Goal: Task Accomplishment & Management: Manage account settings

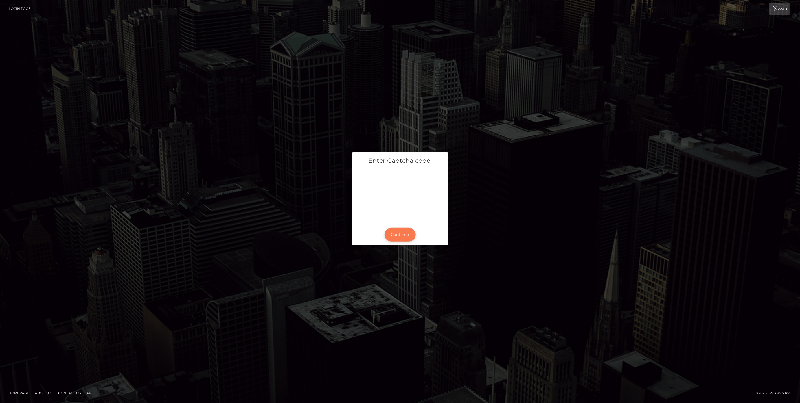
click at [394, 234] on button "Continue" at bounding box center [400, 235] width 31 height 14
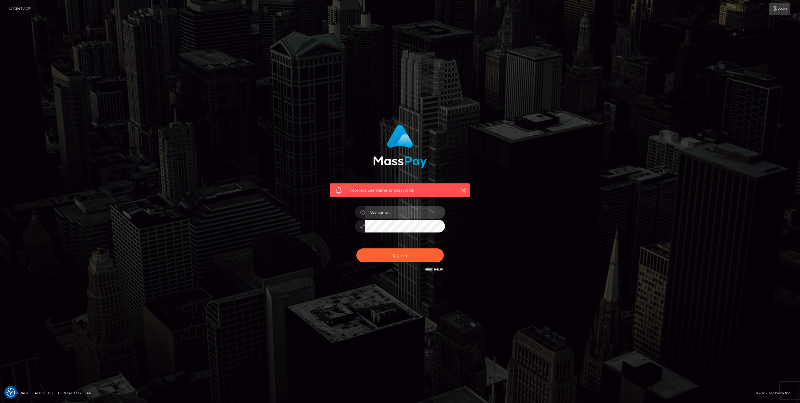
type input "jlo"
click at [402, 256] on button "Sign in" at bounding box center [401, 255] width 88 height 14
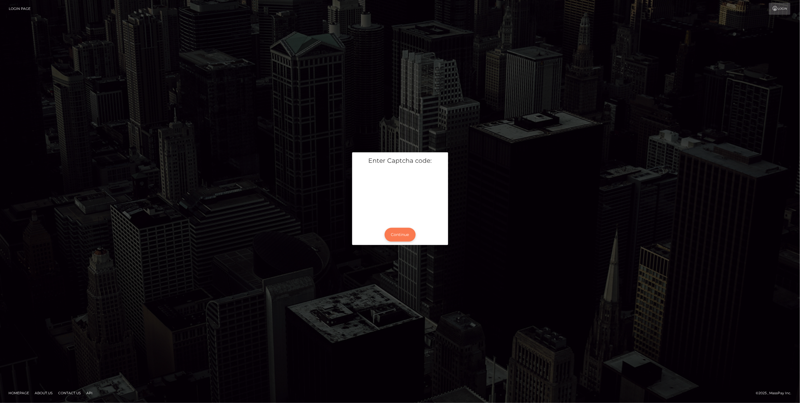
click at [403, 233] on button "Continue" at bounding box center [400, 235] width 31 height 14
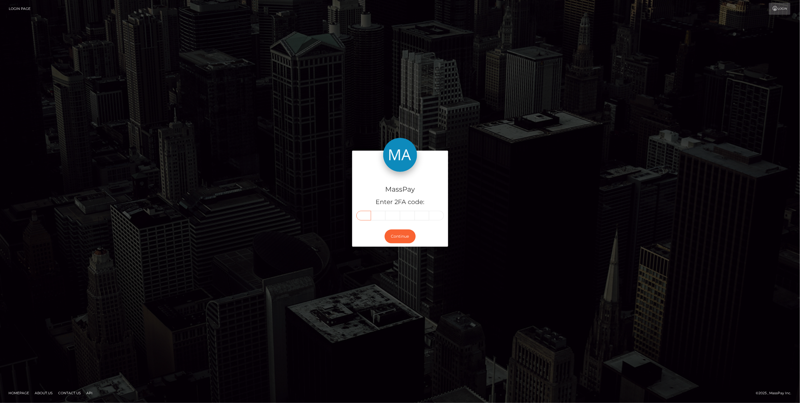
paste input "9"
type input "9"
type input "4"
type input "0"
type input "2"
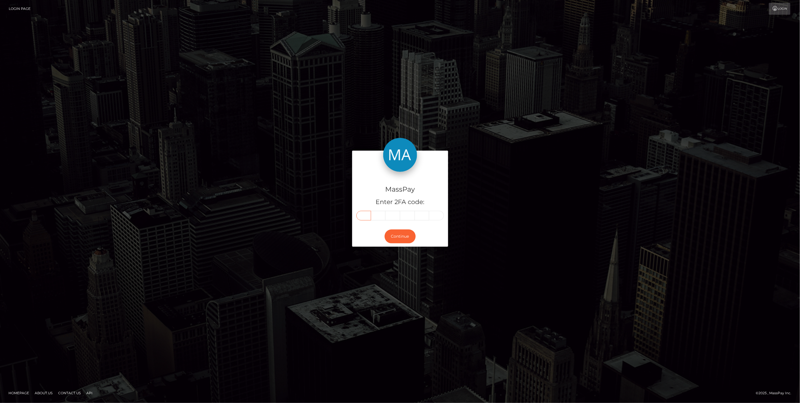
type input "0"
type input "1"
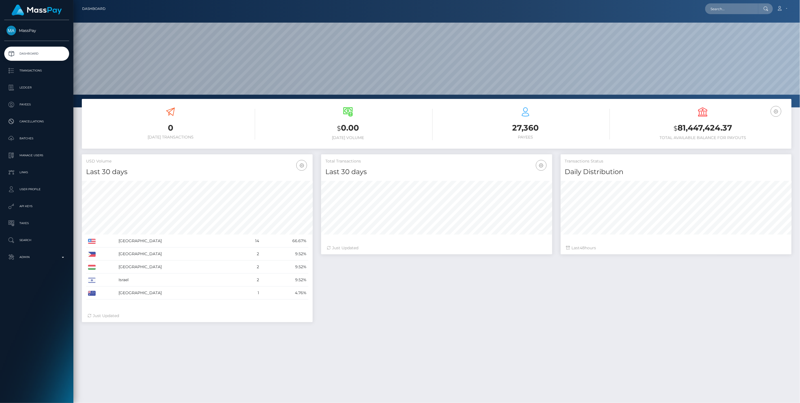
scroll to position [100, 231]
click at [62, 259] on p "Admin" at bounding box center [36, 257] width 60 height 8
click at [35, 290] on span "Balance Adjustments" at bounding box center [36, 290] width 60 height 6
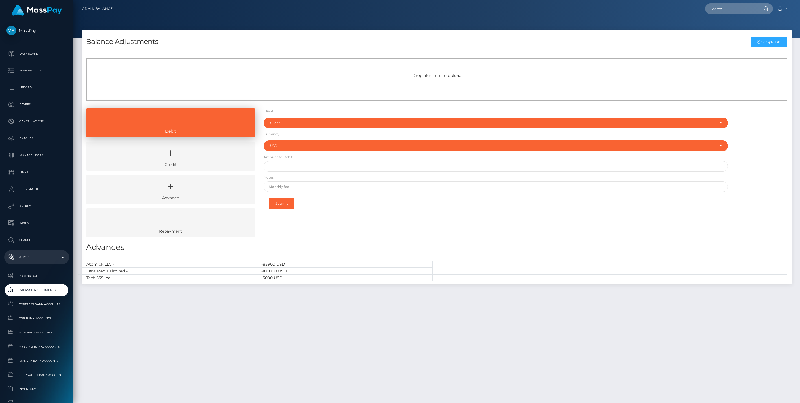
select select "USD"
drag, startPoint x: 210, startPoint y: 156, endPoint x: 213, endPoint y: 155, distance: 3.1
click at [210, 156] on icon at bounding box center [171, 153] width 156 height 17
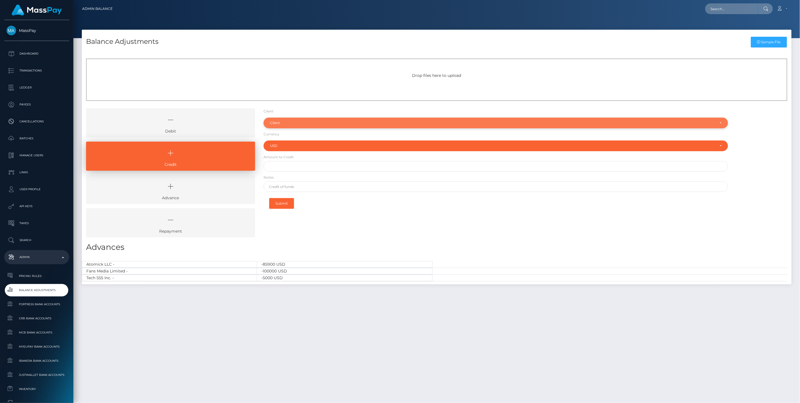
click at [287, 119] on div "Client" at bounding box center [496, 122] width 465 height 11
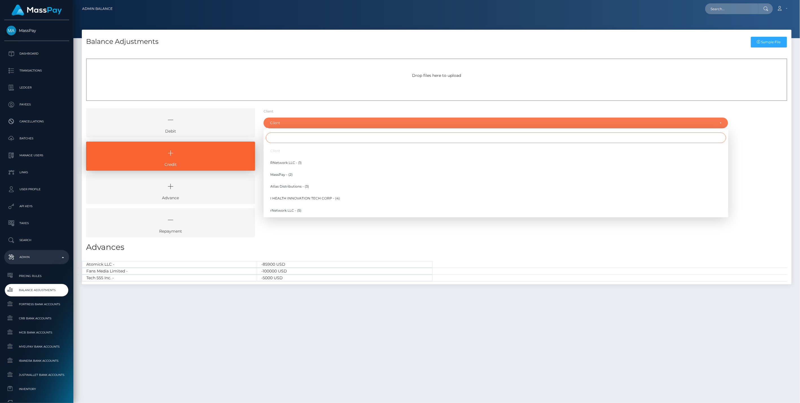
click at [276, 140] on input "Search" at bounding box center [496, 137] width 460 height 10
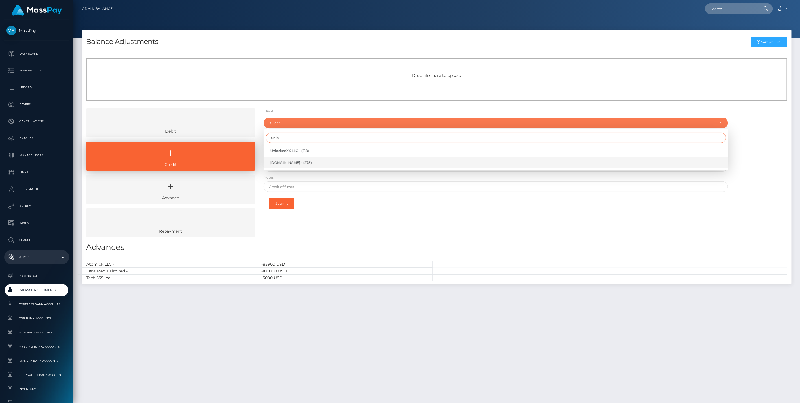
type input "unlo"
click at [283, 161] on span "[DOMAIN_NAME] - (278)" at bounding box center [291, 162] width 42 height 5
select select "278"
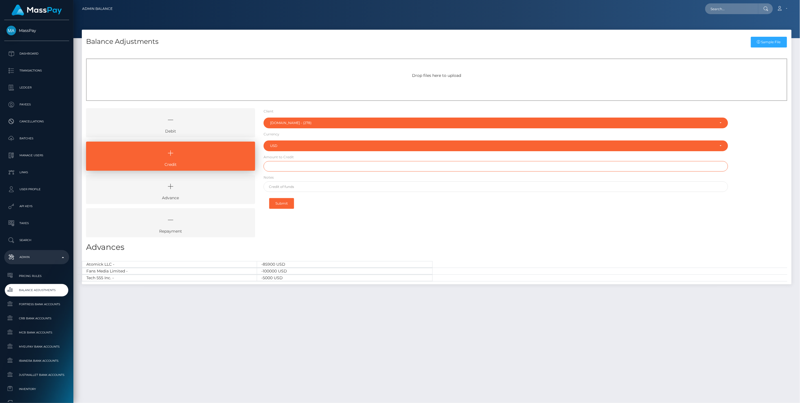
click at [283, 167] on input "text" at bounding box center [496, 166] width 465 height 10
type input "$170,000.00"
click at [290, 187] on input "text" at bounding box center [496, 186] width 465 height 10
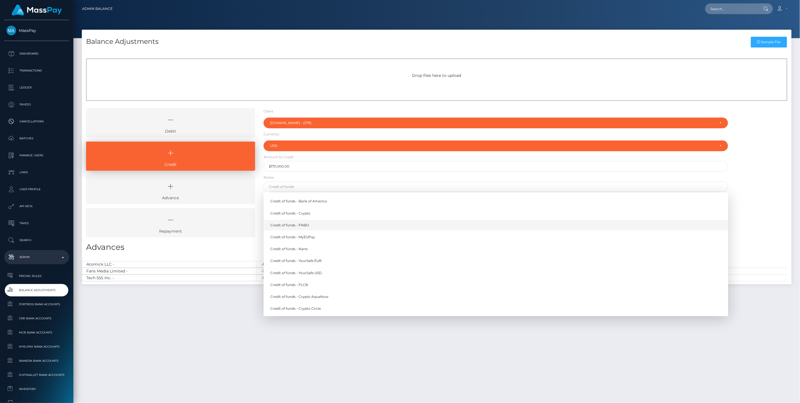
click at [299, 225] on link "Credit of funds - FNBO" at bounding box center [496, 225] width 465 height 10
type input "Credit of funds - FNBO"
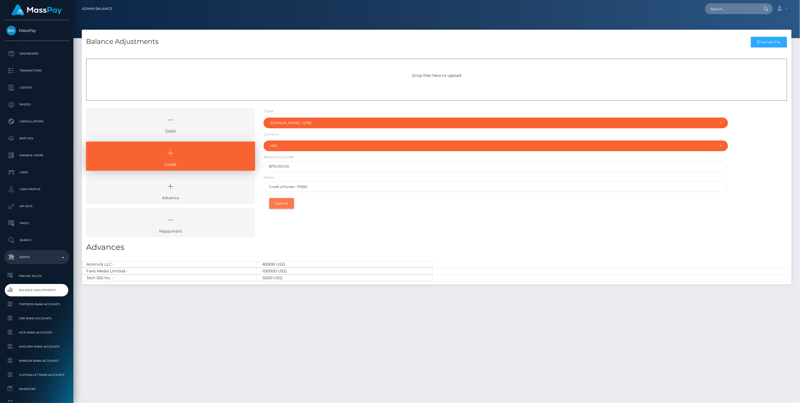
click at [284, 204] on button "Submit" at bounding box center [281, 203] width 25 height 11
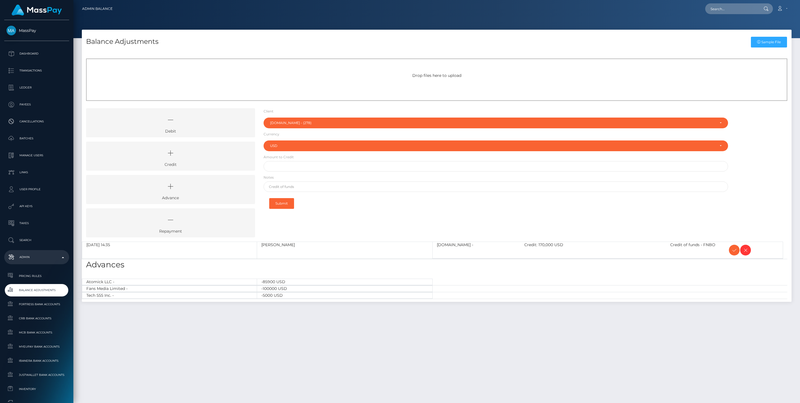
select select "278"
select select "USD"
click at [733, 250] on icon at bounding box center [734, 249] width 7 height 7
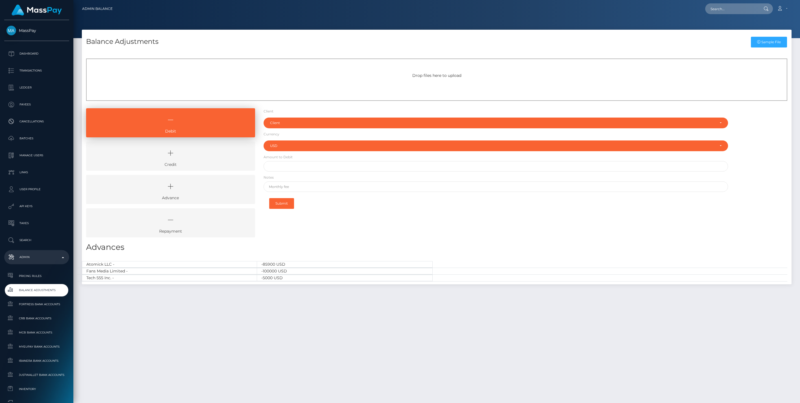
select select "USD"
click at [216, 158] on icon at bounding box center [171, 153] width 156 height 17
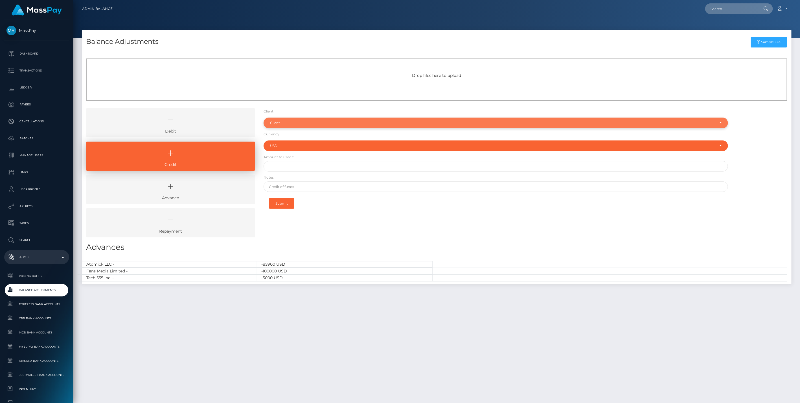
click at [302, 119] on div "Client" at bounding box center [496, 122] width 465 height 11
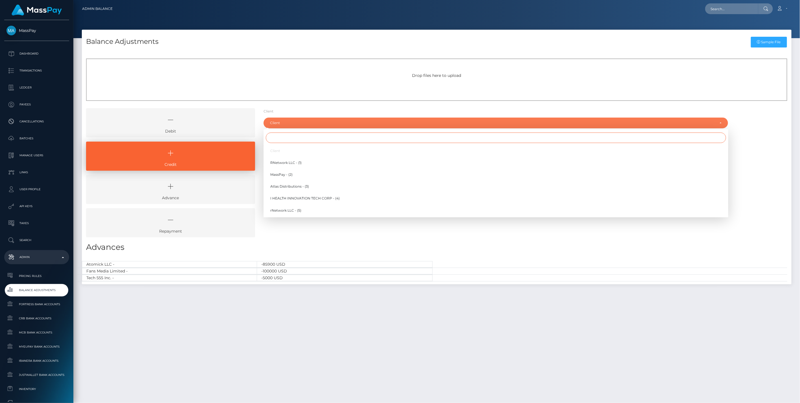
click at [278, 139] on input "Search" at bounding box center [496, 137] width 460 height 10
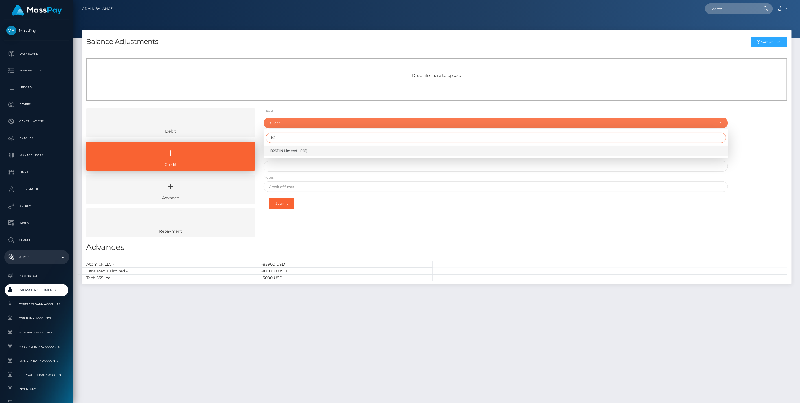
type input "b2"
click at [289, 153] on span "B2SPIN Limited - (165)" at bounding box center [288, 150] width 37 height 5
select select "165"
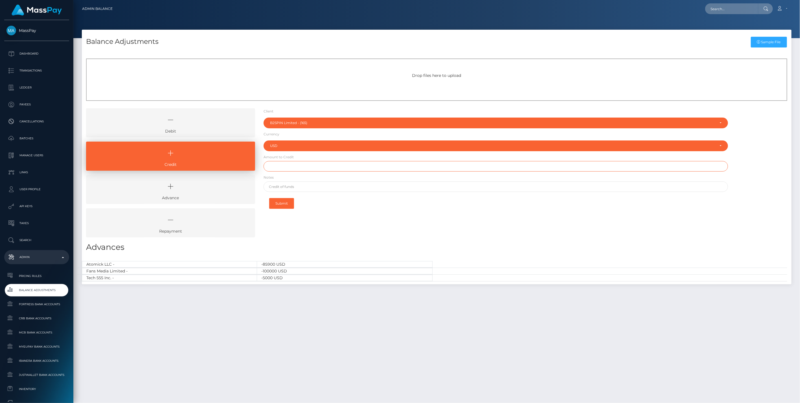
click at [279, 166] on input "text" at bounding box center [496, 166] width 465 height 10
type input "$500,002.00"
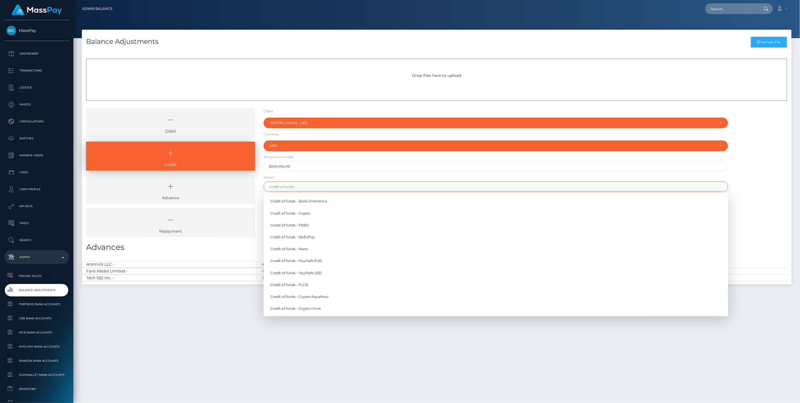
click at [297, 185] on input "text" at bounding box center [496, 186] width 465 height 10
click at [300, 224] on link "Credit of funds - FNBO" at bounding box center [496, 225] width 465 height 10
type input "Credit of funds - FNBO"
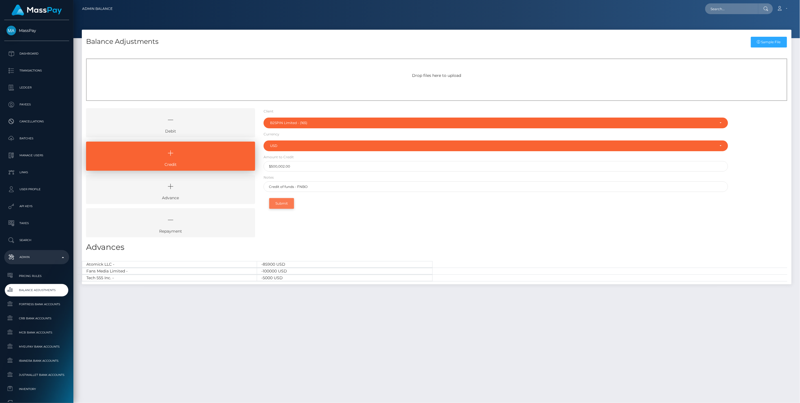
click at [278, 204] on button "Submit" at bounding box center [281, 203] width 25 height 11
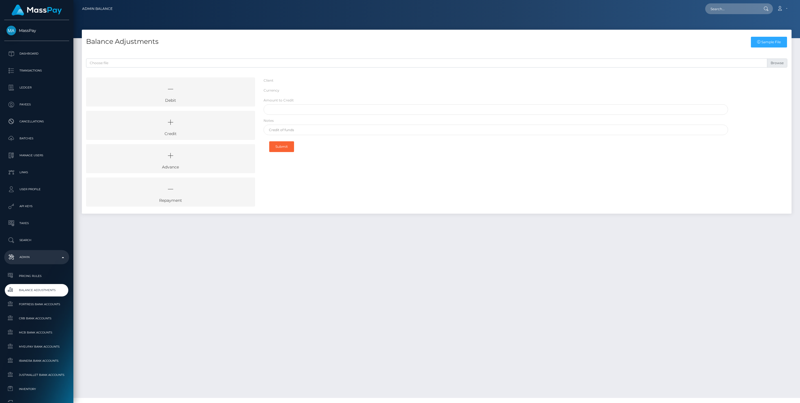
select select "165"
select select "USD"
select select
select select "165"
select select "USD"
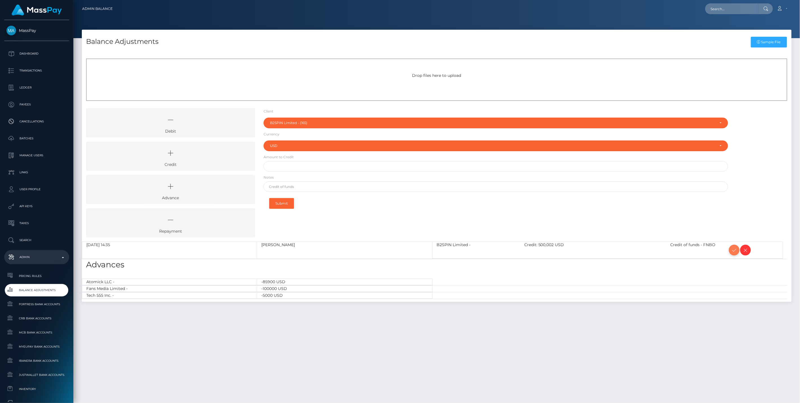
click at [734, 250] on icon at bounding box center [734, 249] width 7 height 7
type input "$"
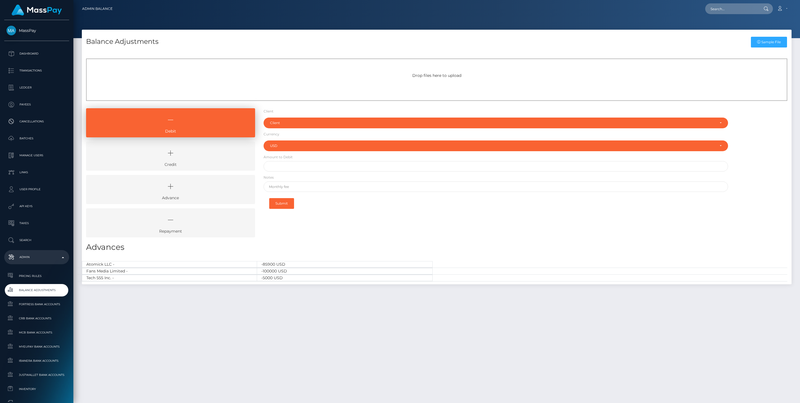
select select "USD"
click at [206, 154] on icon at bounding box center [171, 153] width 156 height 17
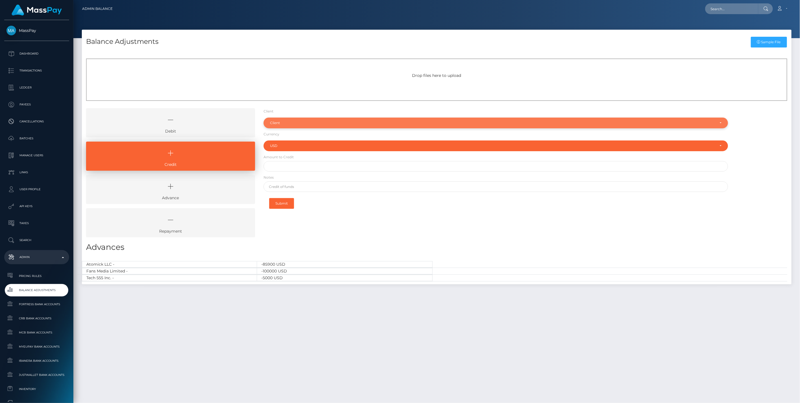
click at [295, 123] on div "Client" at bounding box center [493, 123] width 446 height 5
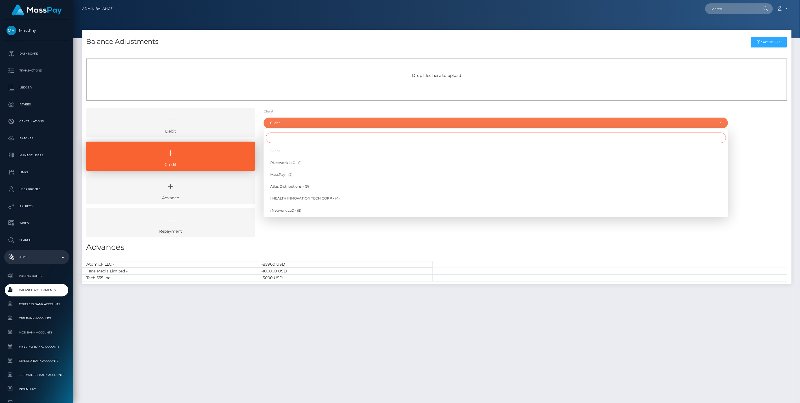
click at [279, 141] on input "Search" at bounding box center [496, 137] width 460 height 10
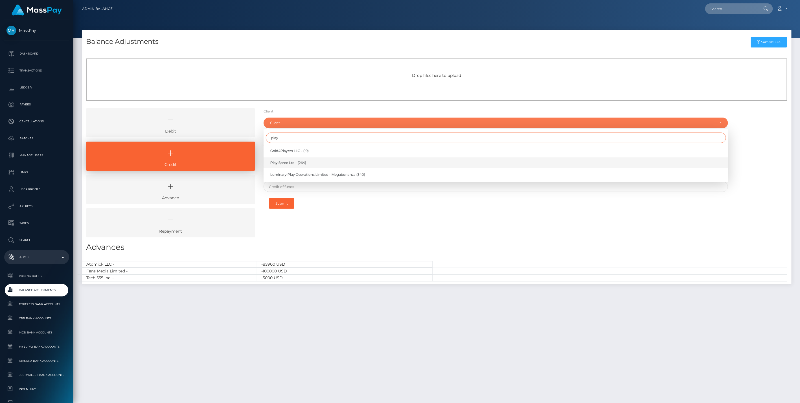
type input "play"
click at [295, 162] on span "Play Spree Ltd - (264)" at bounding box center [288, 162] width 36 height 5
select select "264"
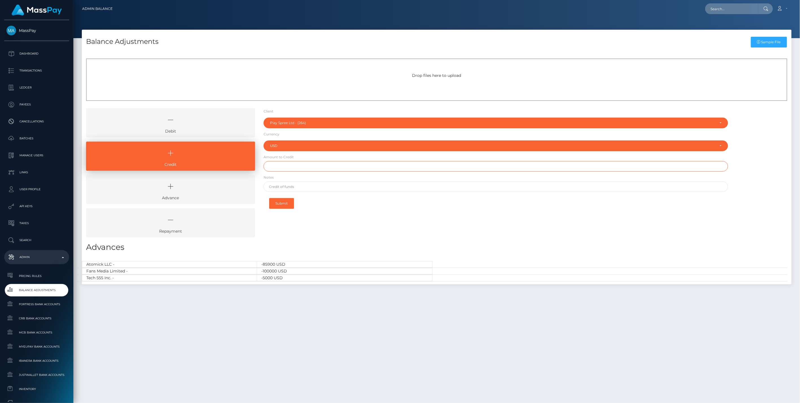
click at [287, 167] on input "text" at bounding box center [496, 166] width 465 height 10
type input "$150,006.00"
click at [289, 185] on input "text" at bounding box center [496, 186] width 465 height 10
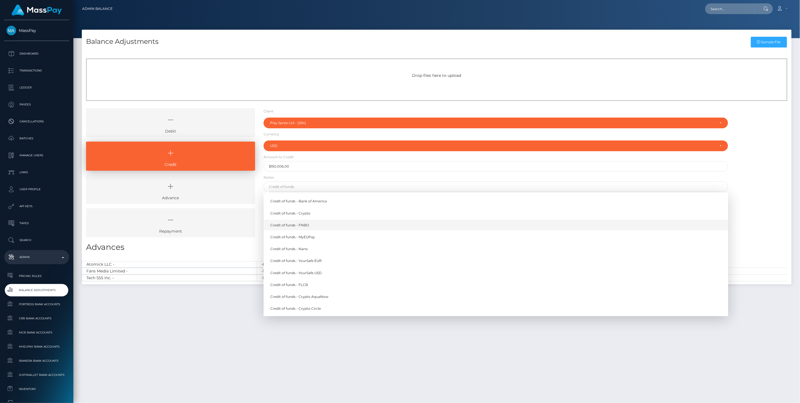
click at [294, 224] on link "Credit of funds - FNBO" at bounding box center [496, 225] width 465 height 10
type input "Credit of funds - FNBO"
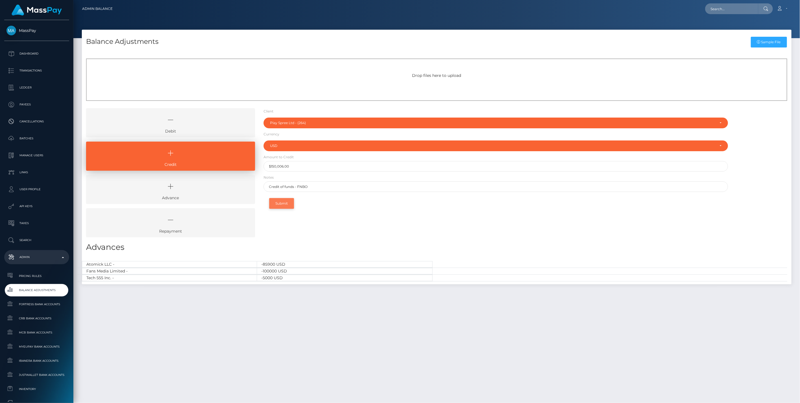
click at [280, 204] on button "Submit" at bounding box center [281, 203] width 25 height 11
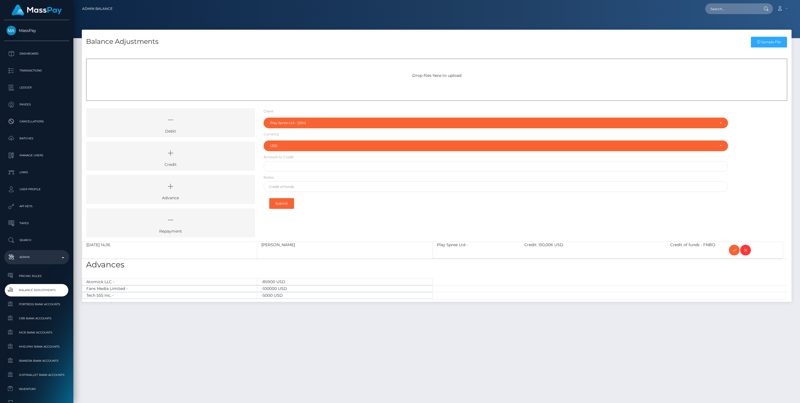
select select "264"
select select "USD"
click at [731, 251] on icon at bounding box center [734, 249] width 7 height 7
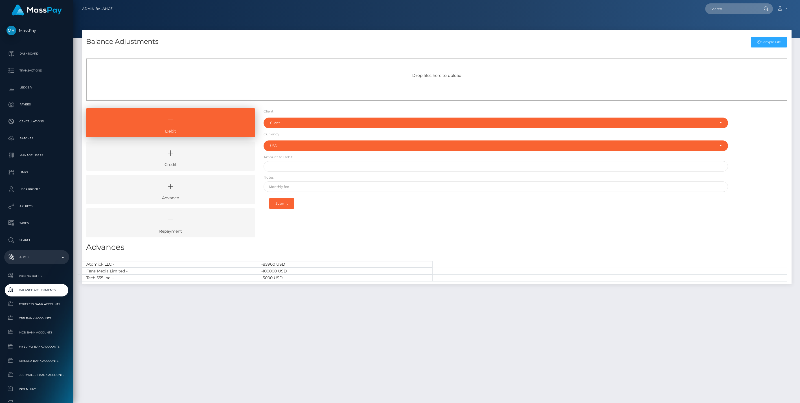
select select "USD"
click at [206, 154] on icon at bounding box center [171, 153] width 156 height 17
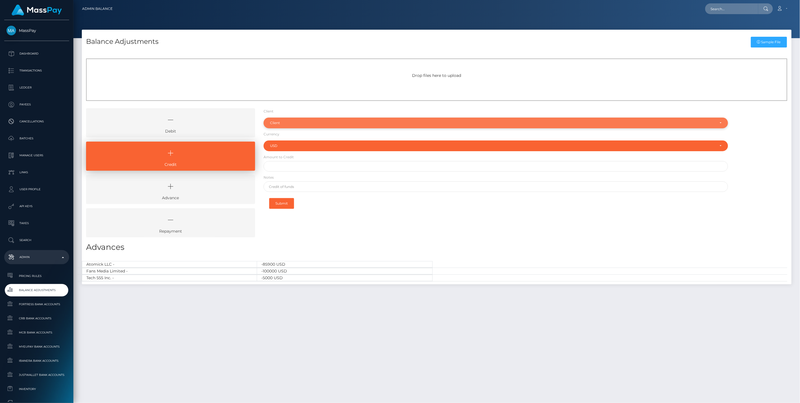
click at [276, 122] on div "Client" at bounding box center [493, 123] width 446 height 5
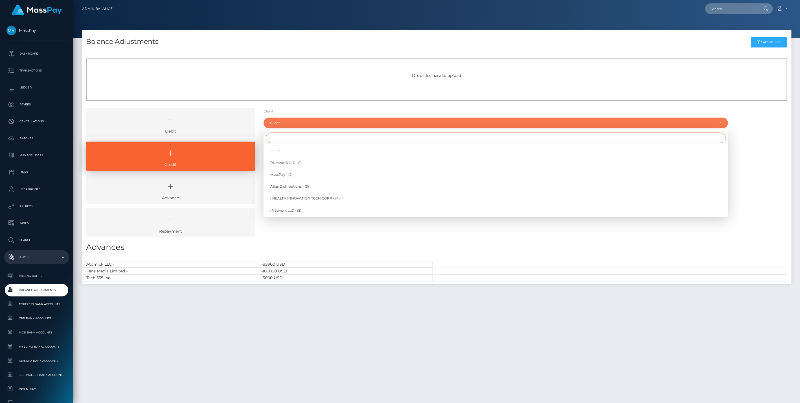
click at [288, 140] on input "Search" at bounding box center [496, 137] width 460 height 10
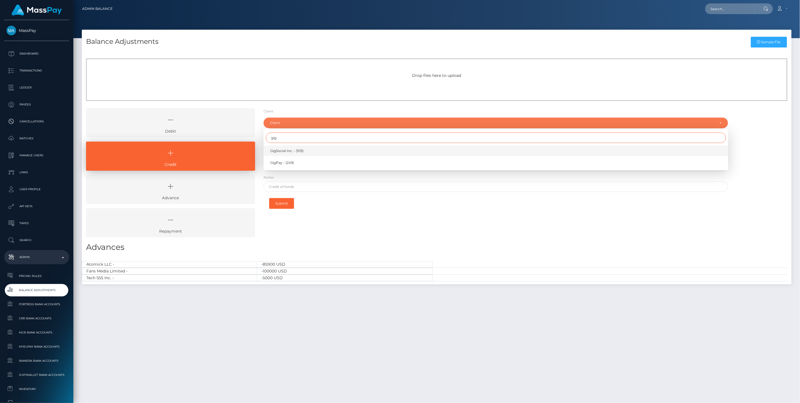
type input "gig"
click at [286, 151] on span "GigSocial Inc. - (103)" at bounding box center [286, 150] width 33 height 5
select select "103"
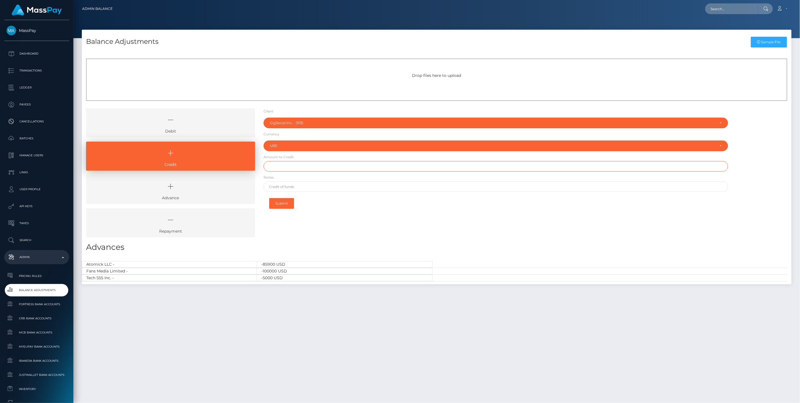
click at [284, 166] on input "text" at bounding box center [496, 166] width 465 height 10
type input "$8,000.00"
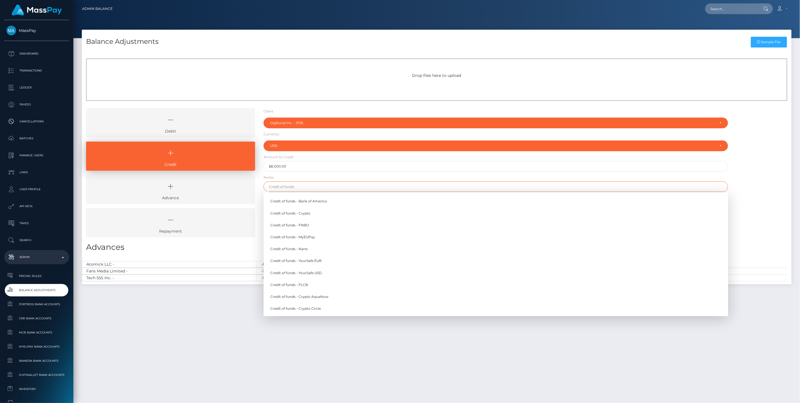
click at [293, 187] on input "text" at bounding box center [496, 186] width 465 height 10
click at [287, 224] on link "Credit of funds - FNBO" at bounding box center [496, 225] width 465 height 10
type input "Credit of funds - FNBO"
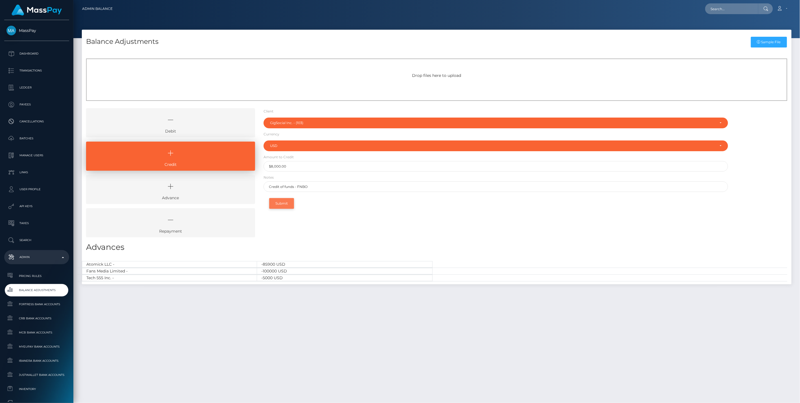
click at [278, 202] on button "Submit" at bounding box center [281, 203] width 25 height 11
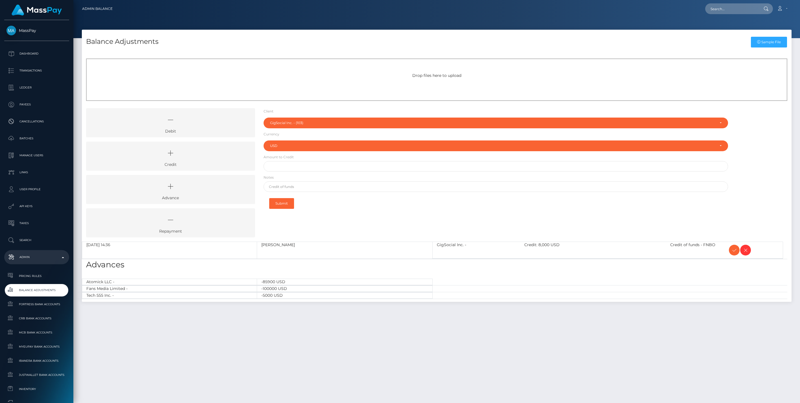
select select "103"
select select "USD"
click at [734, 252] on icon at bounding box center [734, 249] width 7 height 7
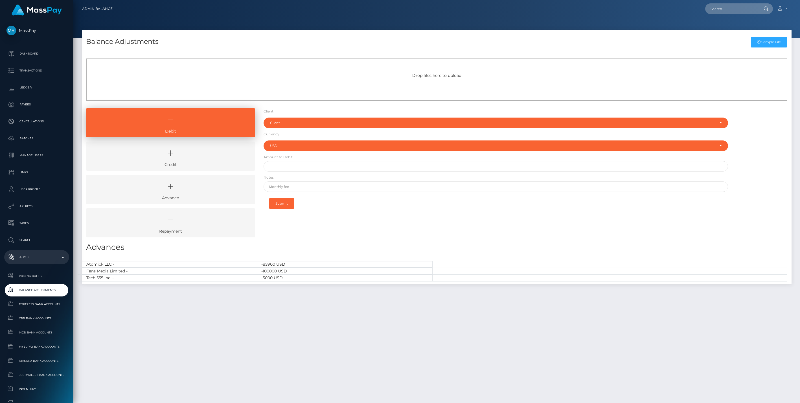
select select "USD"
click at [202, 160] on icon at bounding box center [171, 153] width 156 height 17
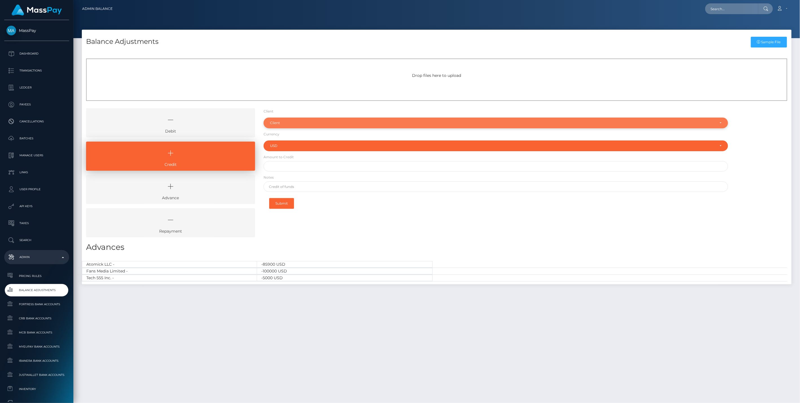
click at [276, 125] on div "Client" at bounding box center [496, 122] width 465 height 11
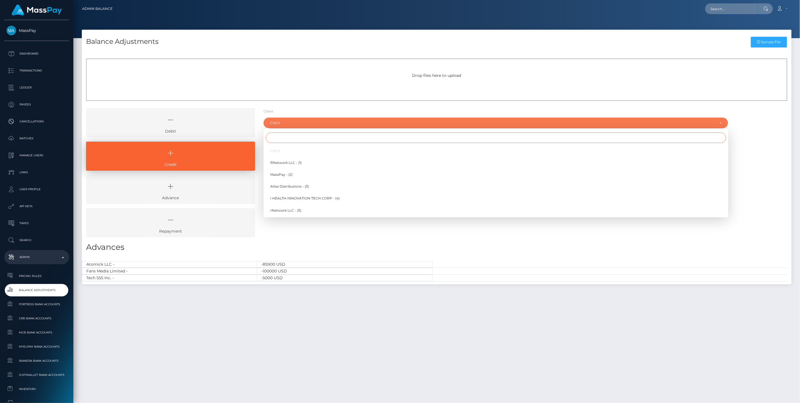
click at [291, 136] on input "Search" at bounding box center [496, 137] width 460 height 10
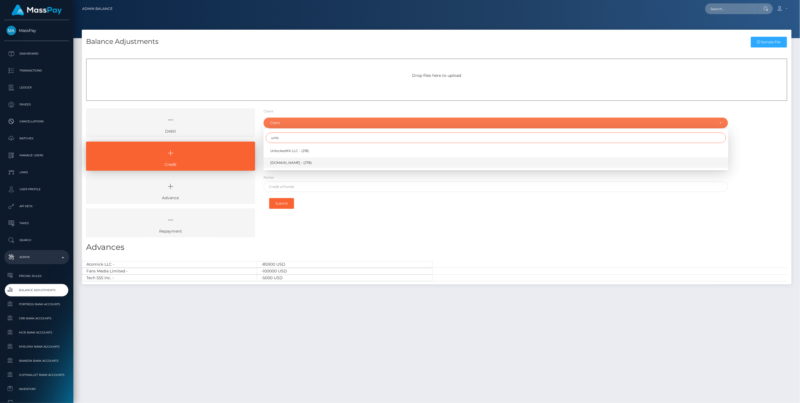
type input "unlo"
click at [291, 163] on span "[DOMAIN_NAME] - (278)" at bounding box center [291, 162] width 42 height 5
select select "278"
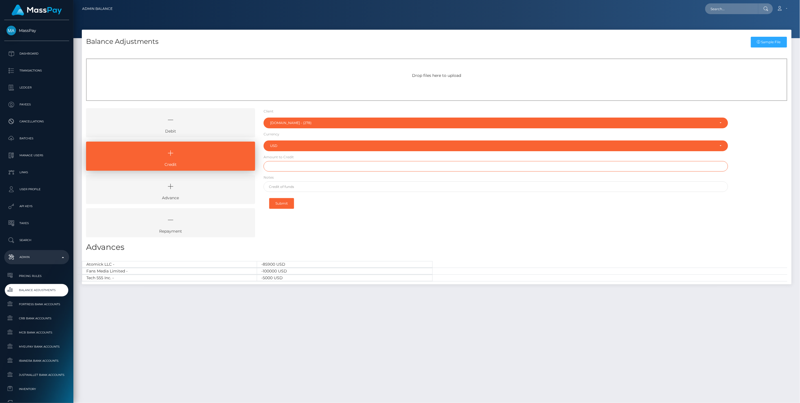
click at [290, 163] on input "text" at bounding box center [496, 166] width 465 height 10
type input "$80,000.00"
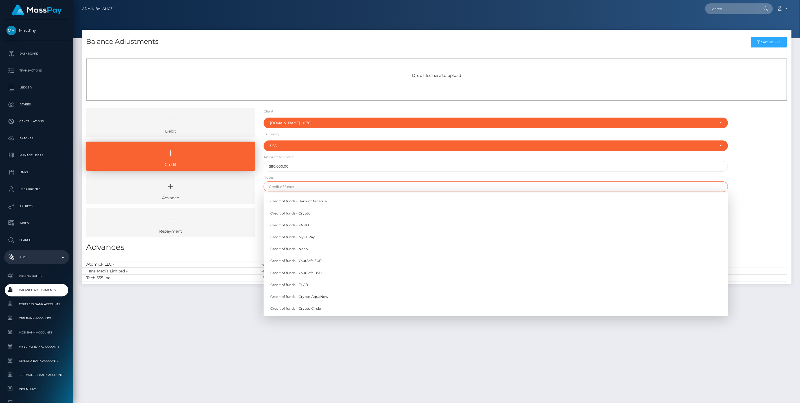
click at [300, 189] on input "text" at bounding box center [496, 186] width 465 height 10
click at [311, 224] on link "Credit of funds - FNBO" at bounding box center [496, 225] width 465 height 10
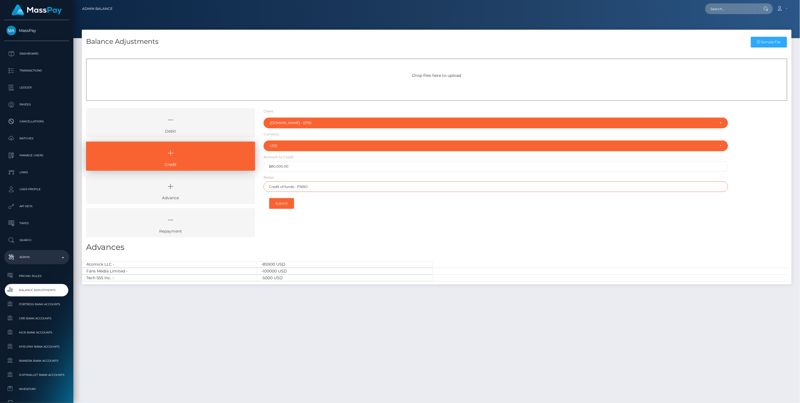
click at [320, 185] on input "Credit of funds - FNBO" at bounding box center [496, 186] width 465 height 10
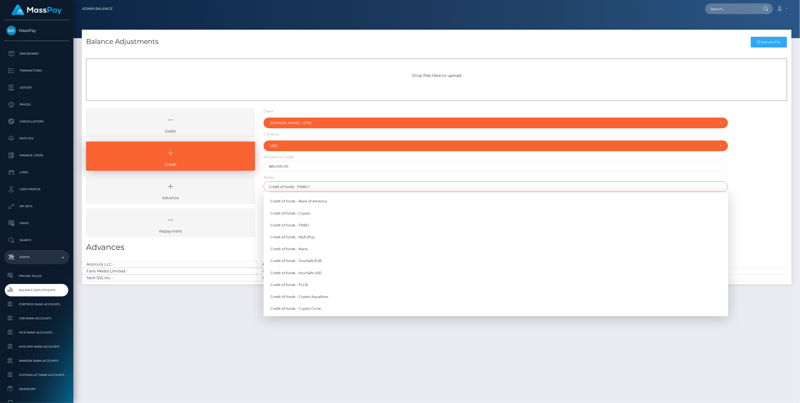
type input "Credit of funds - FNBO 1"
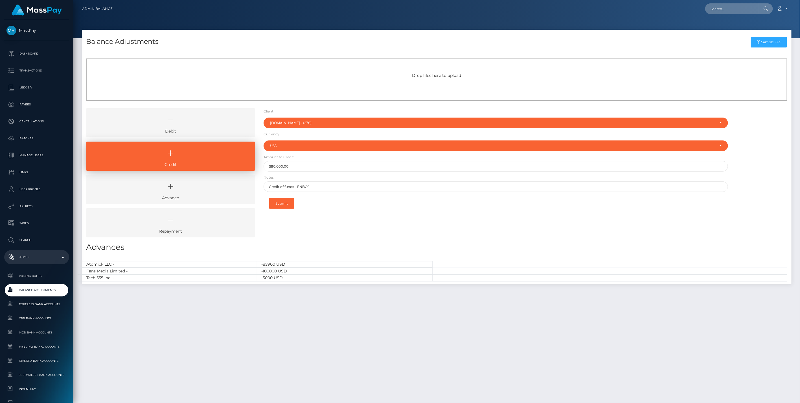
click at [767, 173] on div "Debit Credit Advance Repayment" at bounding box center [437, 174] width 710 height 133
click at [285, 203] on button "Submit" at bounding box center [281, 203] width 25 height 11
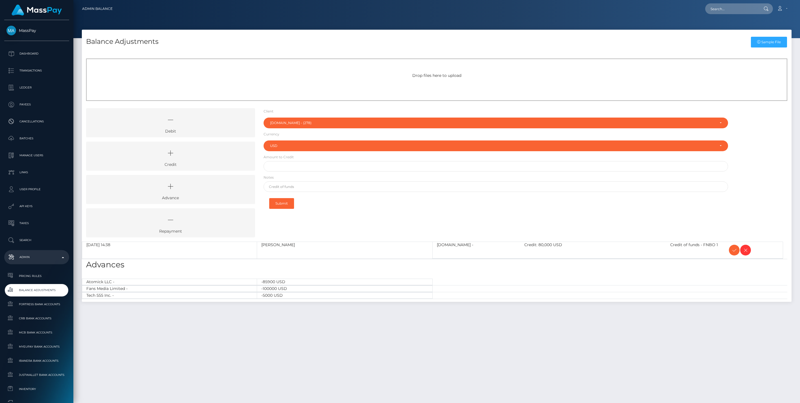
select select "278"
select select "USD"
click at [733, 248] on icon at bounding box center [734, 249] width 7 height 7
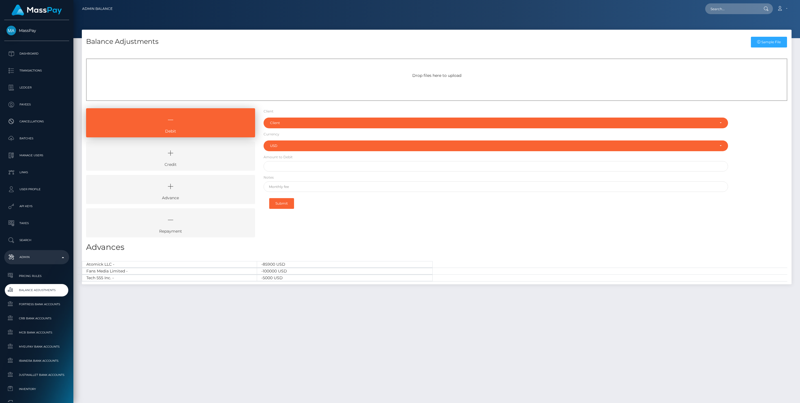
select select "USD"
click at [200, 160] on icon at bounding box center [171, 153] width 156 height 17
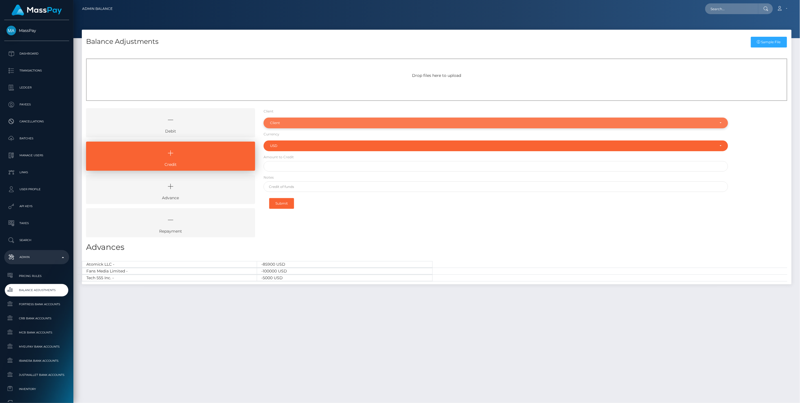
click at [277, 123] on div "Client" at bounding box center [493, 123] width 446 height 5
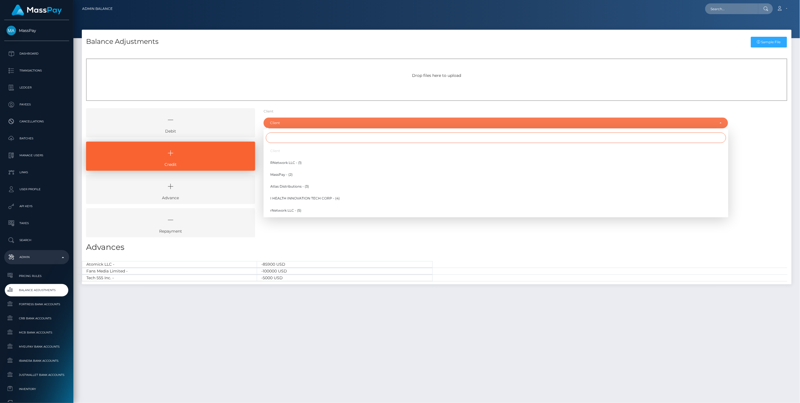
click at [287, 138] on input "Search" at bounding box center [496, 137] width 460 height 10
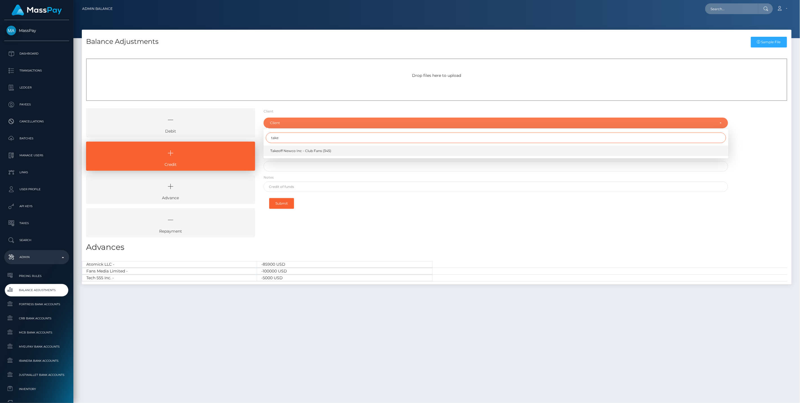
type input "take"
click at [291, 149] on span "Takeoff Newco Inc - Club Fans (345)" at bounding box center [300, 150] width 61 height 5
select select "345"
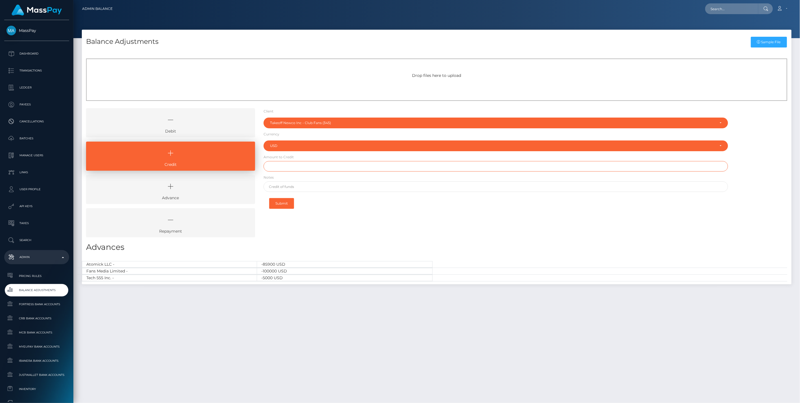
click at [291, 164] on input "text" at bounding box center [496, 166] width 465 height 10
paste input "217.01"
type input "$217.01"
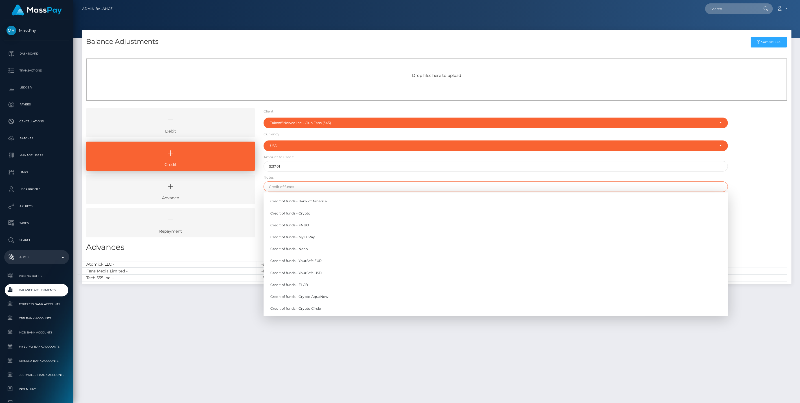
click at [296, 186] on input "text" at bounding box center [496, 186] width 465 height 10
click at [300, 224] on link "Credit of funds - FNBO" at bounding box center [496, 225] width 465 height 10
type input "Credit of funds - FNBO"
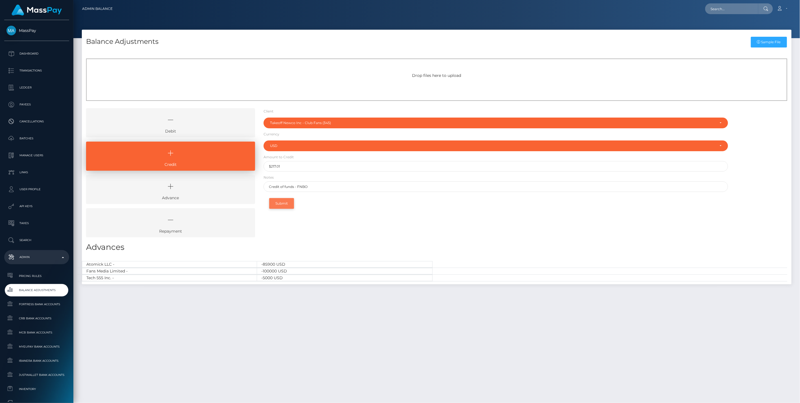
click at [285, 203] on button "Submit" at bounding box center [281, 203] width 25 height 11
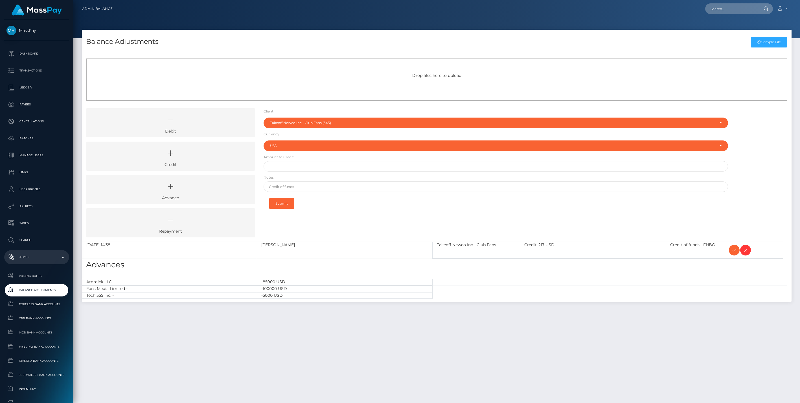
select select "345"
select select "USD"
click at [734, 250] on icon at bounding box center [734, 249] width 7 height 7
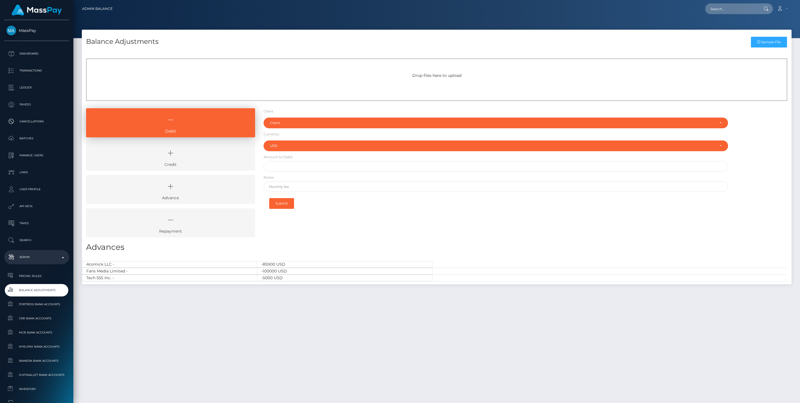
select select "USD"
click at [347, 228] on div "Client Client RNetwork LLC - (1) MassPay - (2) Atlas Distributions - (3) I HEAL…" at bounding box center [495, 174] width 473 height 133
click at [168, 160] on icon at bounding box center [171, 153] width 156 height 17
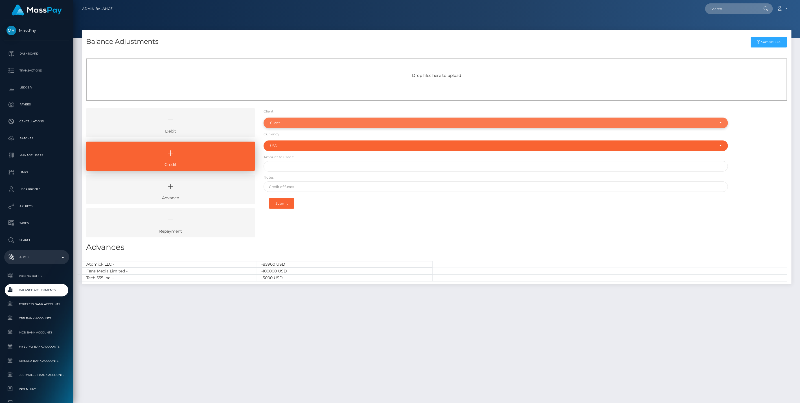
click at [299, 124] on div "Client" at bounding box center [493, 123] width 446 height 5
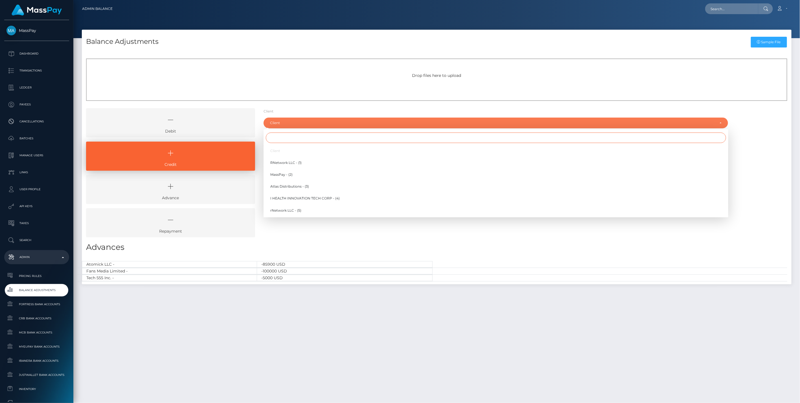
click at [282, 139] on input "Search" at bounding box center [496, 137] width 460 height 10
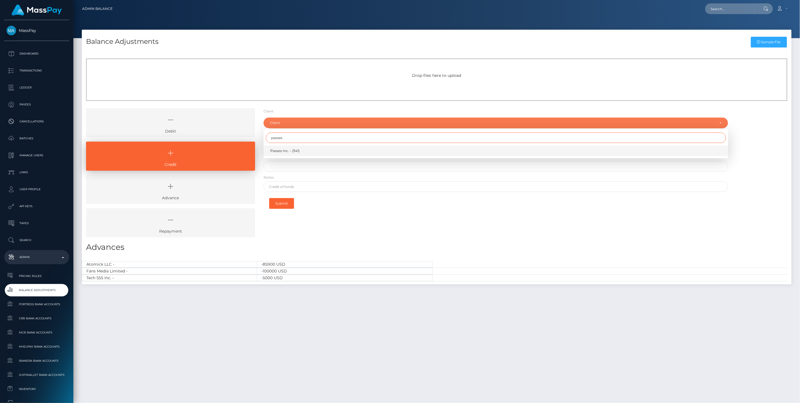
type input "passes"
click at [284, 150] on span "Passes Inc. - (341)" at bounding box center [284, 150] width 29 height 5
select select "341"
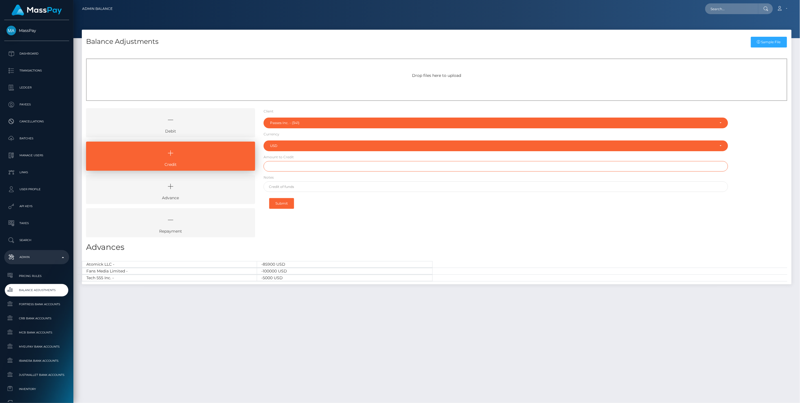
click at [281, 168] on input "text" at bounding box center [496, 166] width 465 height 10
type input "$150,000.00"
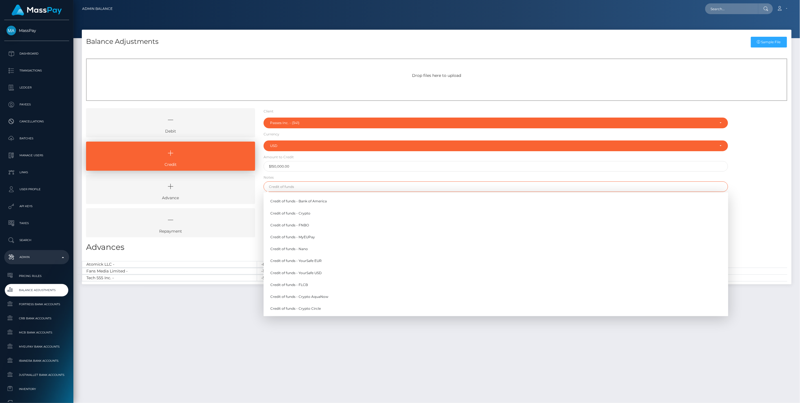
click at [283, 187] on input "text" at bounding box center [496, 186] width 465 height 10
click at [303, 224] on link "Credit of funds - FNBO" at bounding box center [496, 225] width 465 height 10
type input "Credit of funds - FNBO"
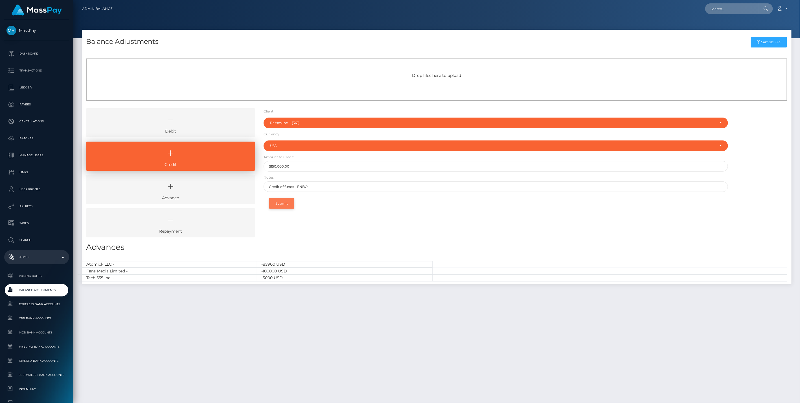
click at [281, 204] on button "Submit" at bounding box center [281, 203] width 25 height 11
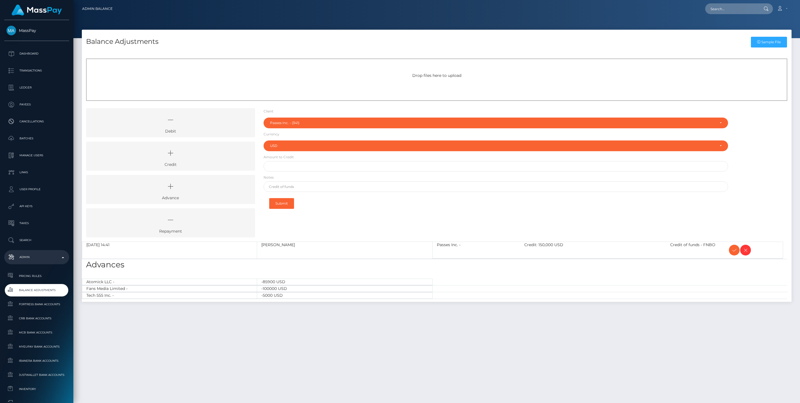
select select "341"
select select "USD"
click at [733, 249] on icon at bounding box center [734, 249] width 7 height 7
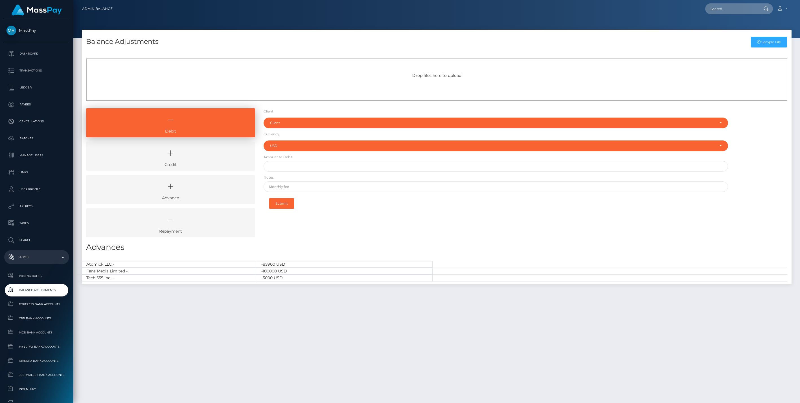
select select "USD"
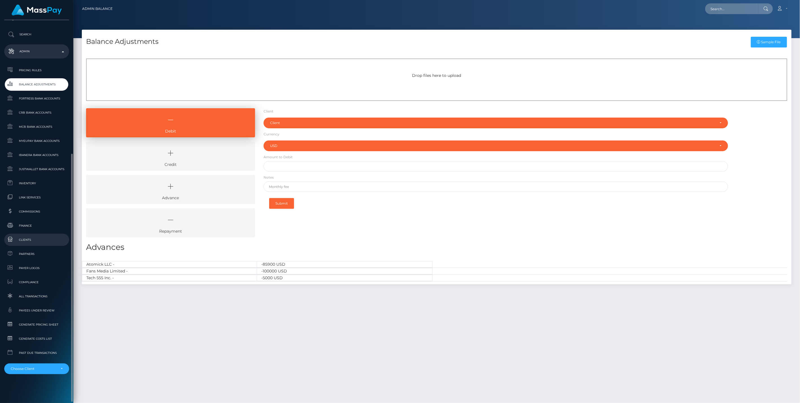
click at [23, 239] on span "Clients" at bounding box center [36, 239] width 60 height 6
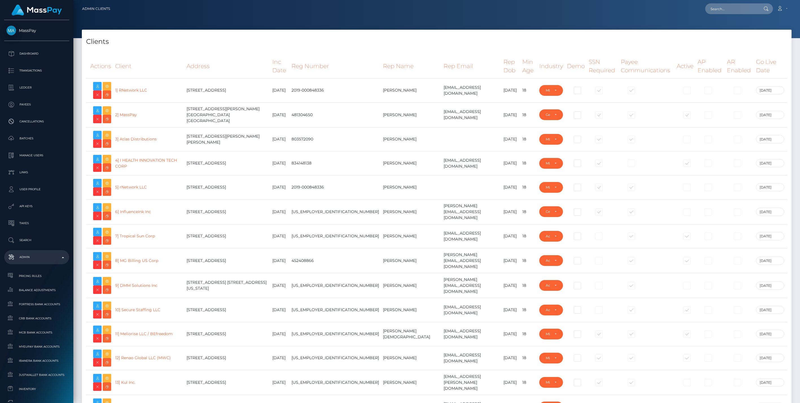
select select "223"
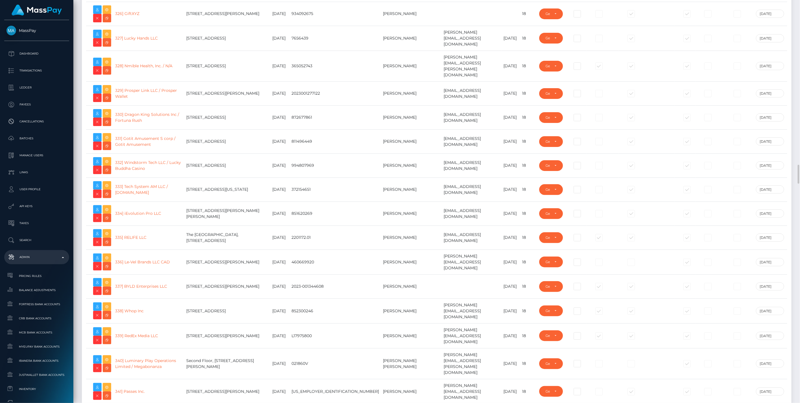
scroll to position [7950, 0]
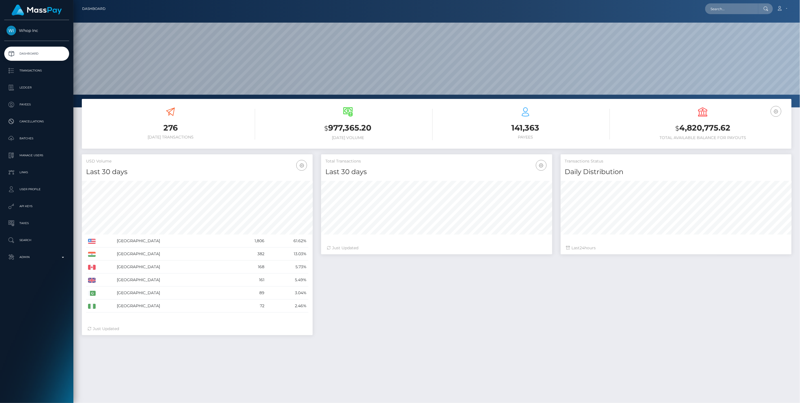
scroll to position [100, 231]
click at [777, 112] on icon "button" at bounding box center [776, 111] width 7 height 7
click at [758, 128] on link "EUR Balance" at bounding box center [759, 129] width 45 height 10
click at [775, 112] on icon "button" at bounding box center [776, 111] width 7 height 7
click at [757, 141] on link "USD Balance" at bounding box center [759, 141] width 45 height 10
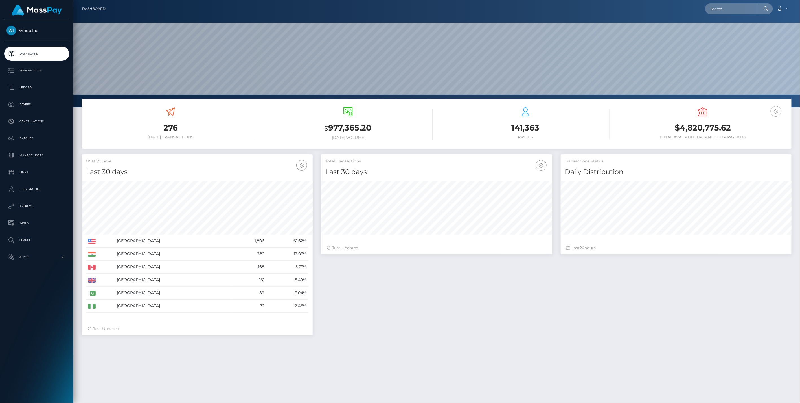
click at [775, 112] on icon "button" at bounding box center [776, 111] width 7 height 7
click at [758, 128] on link "EUR Balance" at bounding box center [759, 129] width 45 height 10
click at [25, 88] on p "Ledger" at bounding box center [36, 87] width 60 height 8
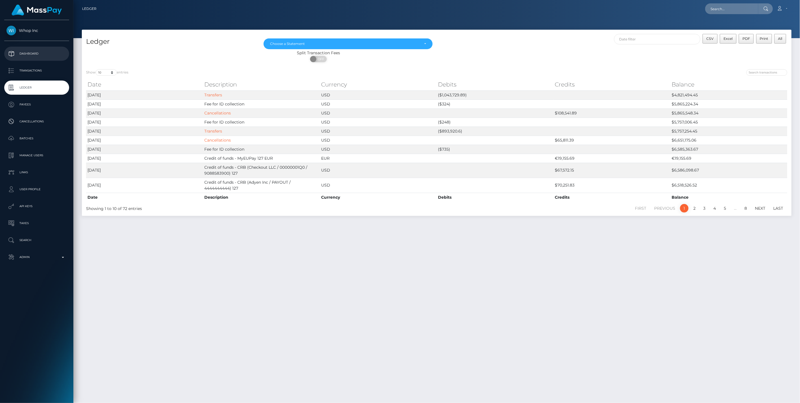
click at [34, 53] on p "Dashboard" at bounding box center [36, 53] width 60 height 8
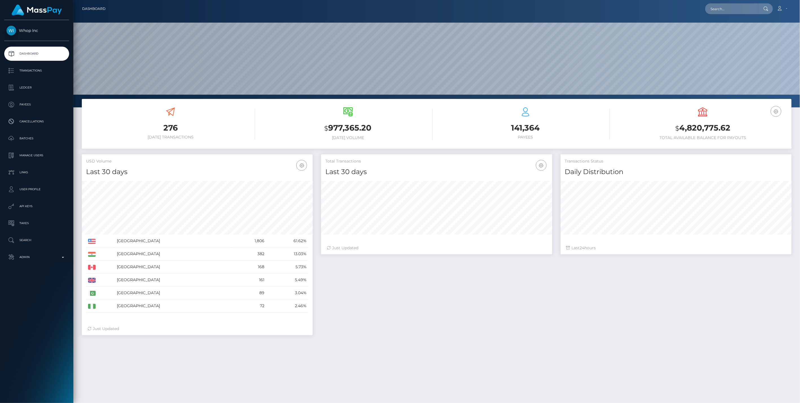
scroll to position [100, 231]
click at [62, 261] on link "Admin" at bounding box center [36, 257] width 65 height 14
click at [45, 290] on span "Balance Adjustments" at bounding box center [36, 290] width 60 height 6
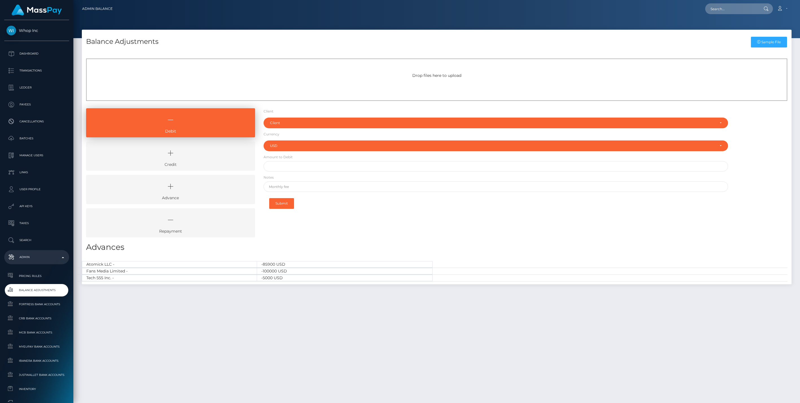
select select "USD"
click at [205, 158] on icon at bounding box center [171, 153] width 156 height 17
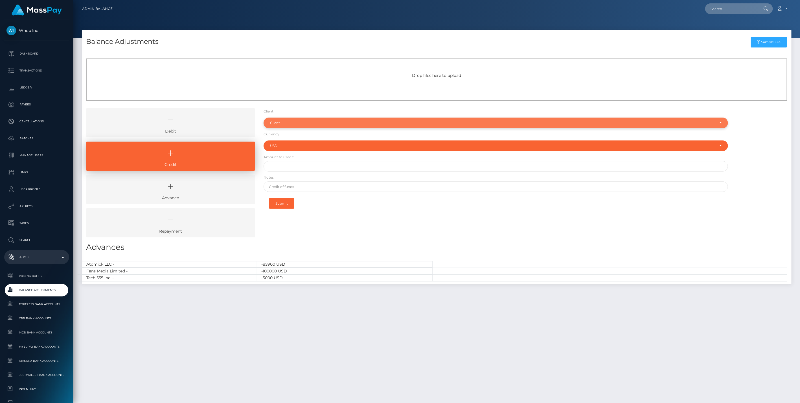
click at [291, 124] on div "Client" at bounding box center [493, 123] width 446 height 5
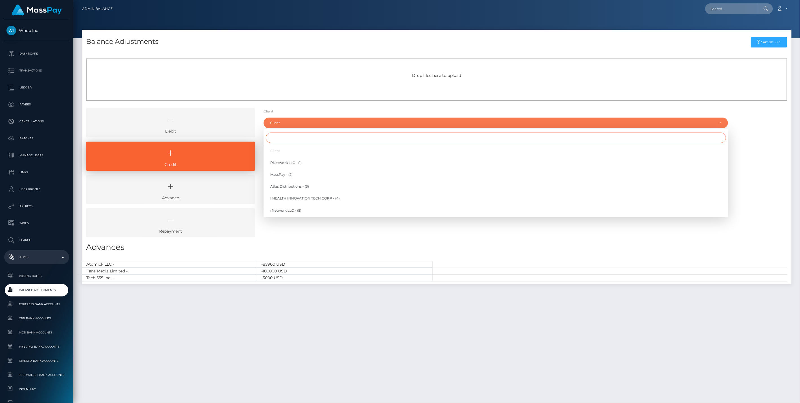
click at [283, 139] on input "Search" at bounding box center [496, 137] width 460 height 10
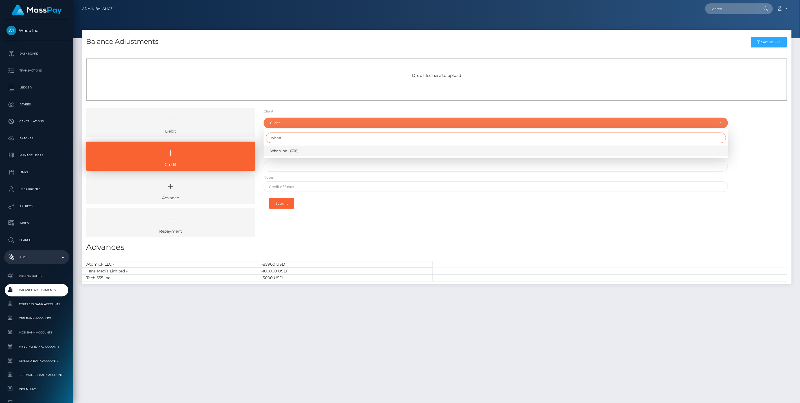
type input "whop"
click at [283, 151] on span "Whop Inc - (338)" at bounding box center [284, 150] width 28 height 5
select select "338"
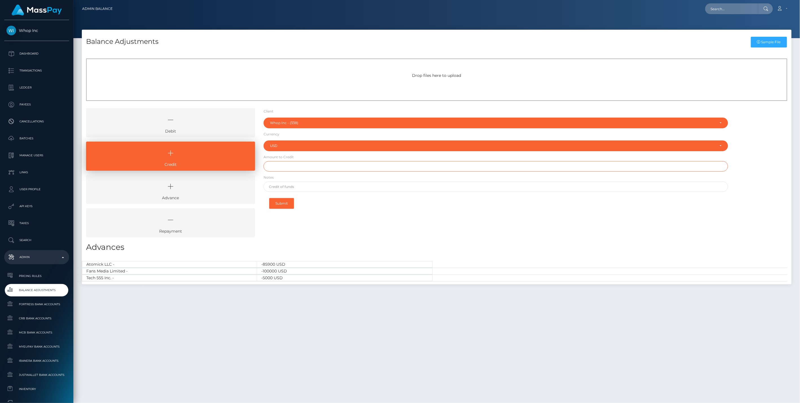
click at [289, 163] on input "text" at bounding box center [496, 166] width 465 height 10
paste input "40,750.73"
type input "$40,750.73"
click at [296, 186] on input "text" at bounding box center [496, 186] width 465 height 10
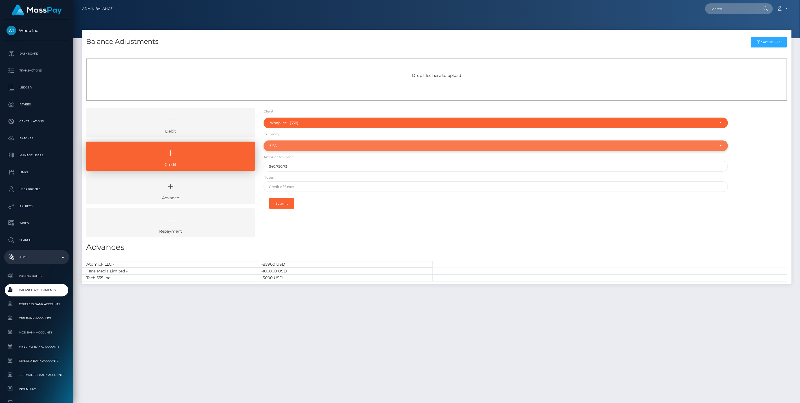
click at [290, 145] on div "USD" at bounding box center [493, 145] width 446 height 5
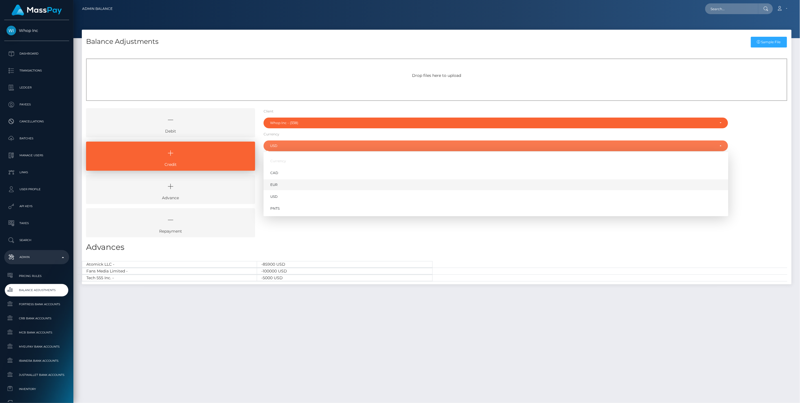
click at [281, 184] on link "EUR" at bounding box center [496, 185] width 465 height 10
select select "EUR"
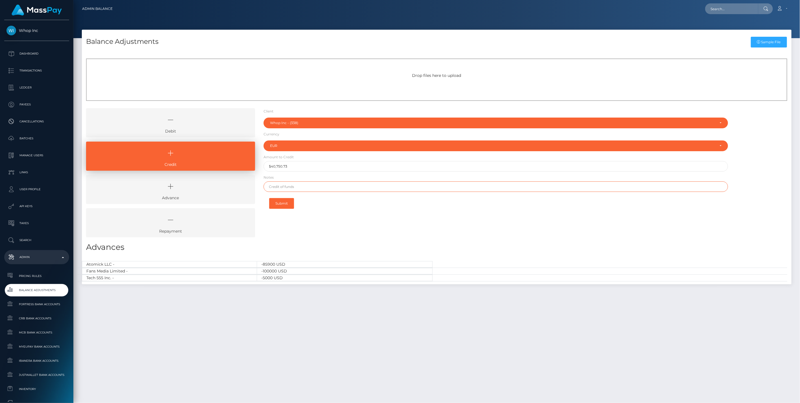
click at [311, 186] on input "text" at bounding box center [496, 186] width 465 height 10
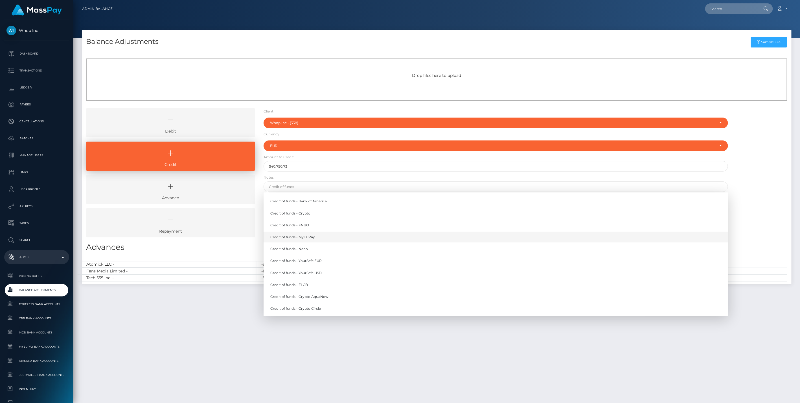
click at [314, 237] on link "Credit of funds - MyEUPay" at bounding box center [496, 237] width 465 height 10
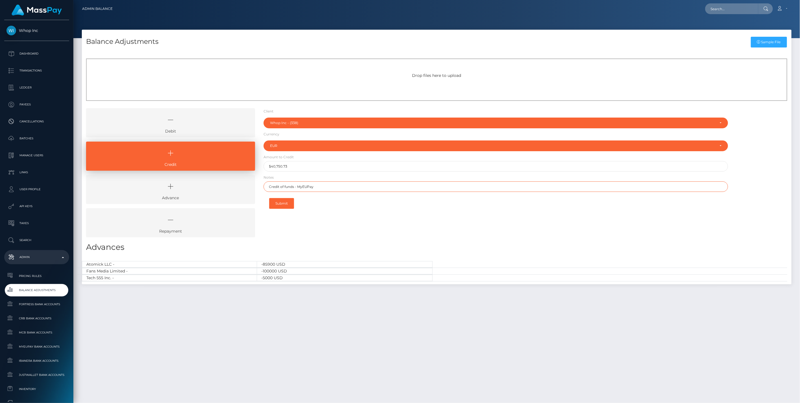
click at [326, 185] on input "Credit of funds - MyEUPay" at bounding box center [496, 186] width 465 height 10
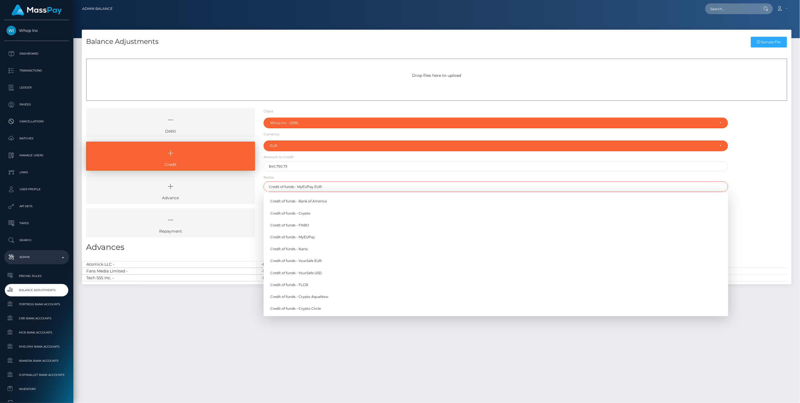
type input "Credit of funds - MyEUPay EUR"
click at [751, 170] on div "Debit Credit Advance Repayment" at bounding box center [437, 174] width 710 height 133
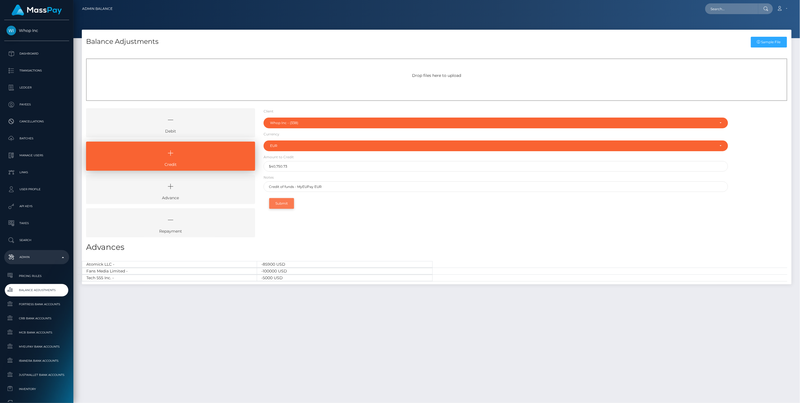
click at [285, 206] on button "Submit" at bounding box center [281, 203] width 25 height 11
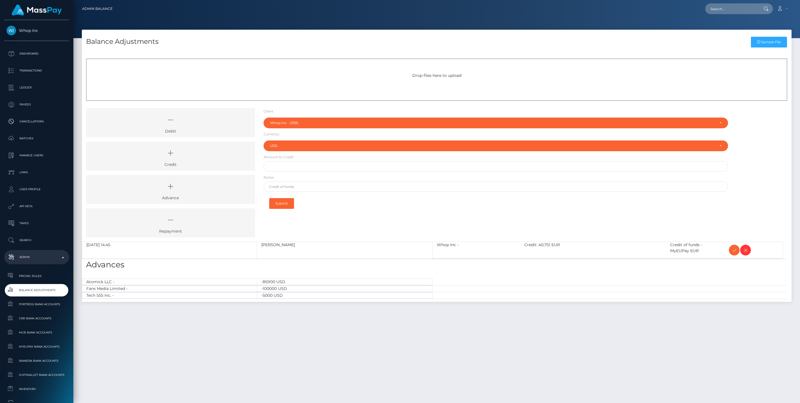
select select "338"
select select "USD"
click at [732, 250] on icon at bounding box center [734, 249] width 7 height 7
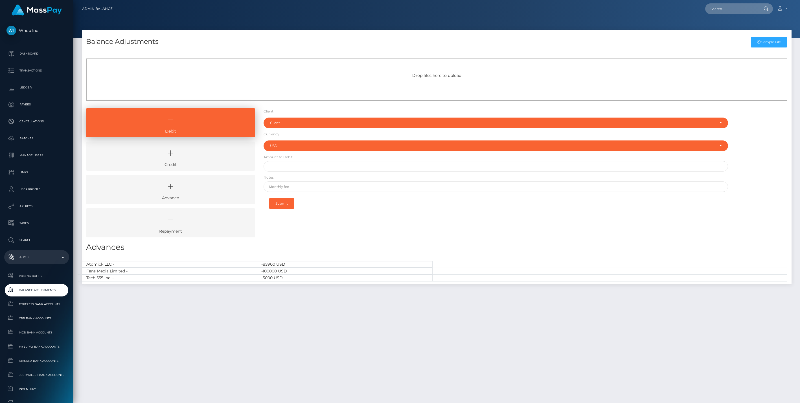
select select "USD"
click at [175, 159] on icon at bounding box center [171, 153] width 156 height 17
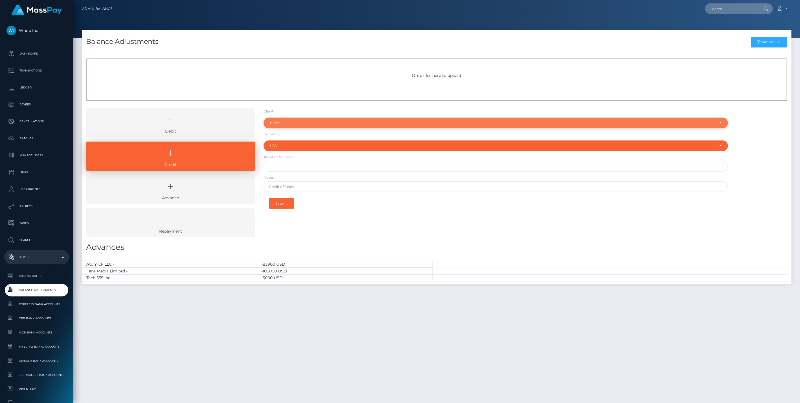
click at [290, 125] on div "Client" at bounding box center [493, 123] width 446 height 5
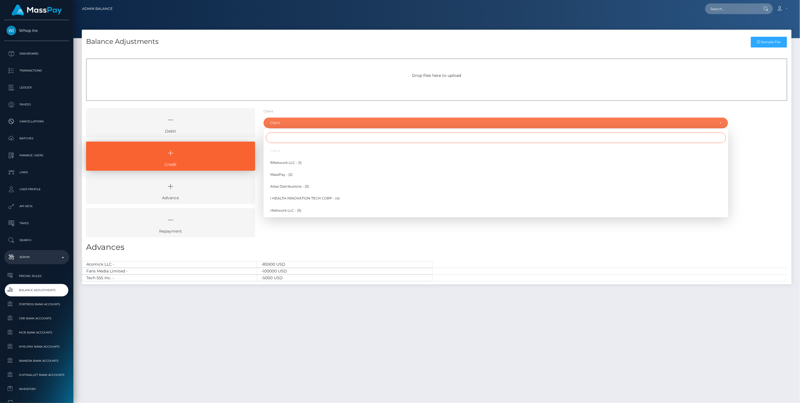
click at [279, 139] on input "Search" at bounding box center [496, 137] width 460 height 10
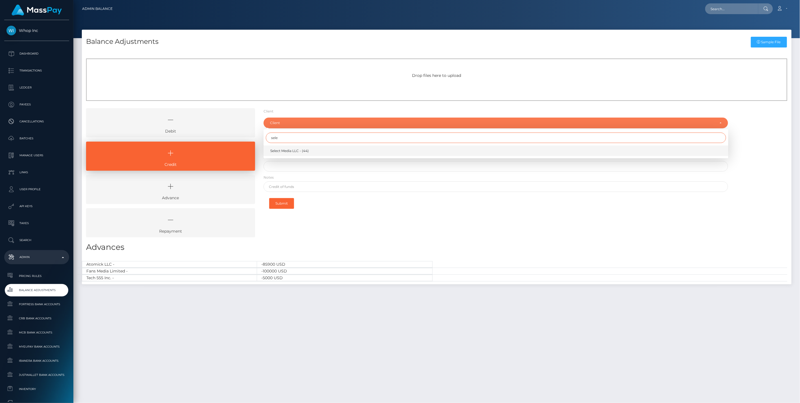
type input "sele"
click at [283, 149] on span "Select Media LLC - (44)" at bounding box center [289, 150] width 38 height 5
select select "44"
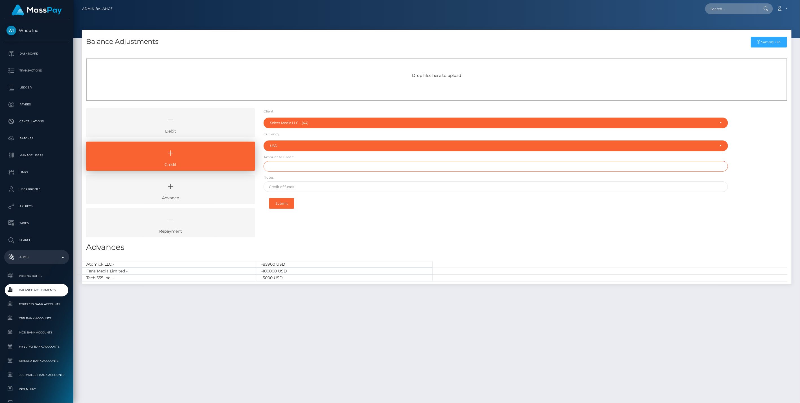
click at [283, 167] on input "text" at bounding box center [496, 166] width 465 height 10
type input "$1,250,000.00"
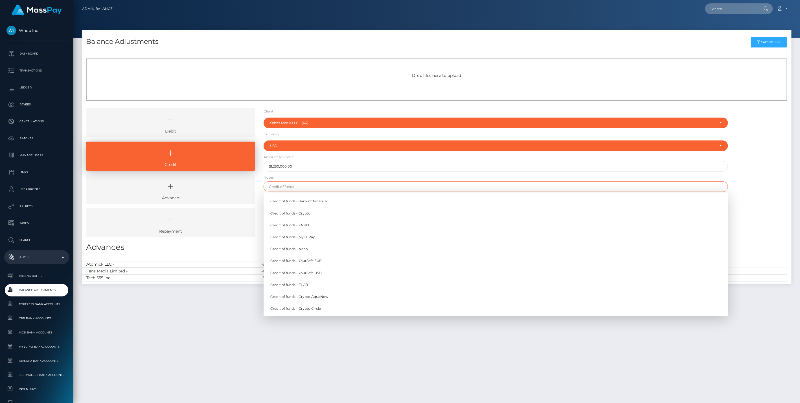
click at [303, 185] on input "text" at bounding box center [496, 186] width 465 height 10
click at [313, 200] on link "Credit of funds - Bank of America" at bounding box center [496, 201] width 465 height 10
type input "Credit of funds - Bank of America"
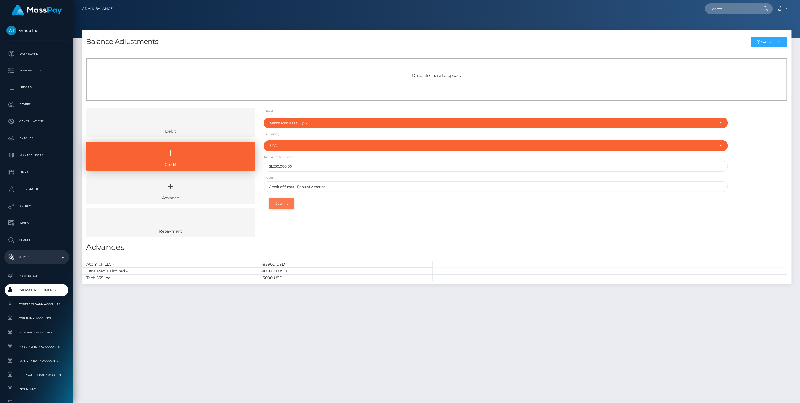
click at [283, 202] on button "Submit" at bounding box center [281, 203] width 25 height 11
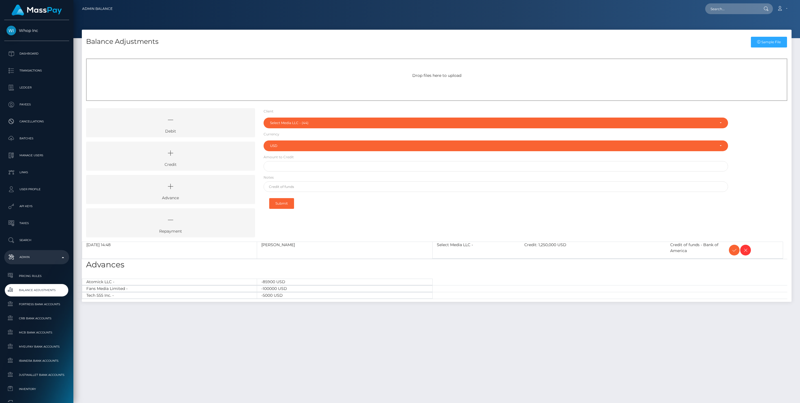
select select "44"
select select "USD"
click at [734, 248] on icon at bounding box center [734, 249] width 7 height 7
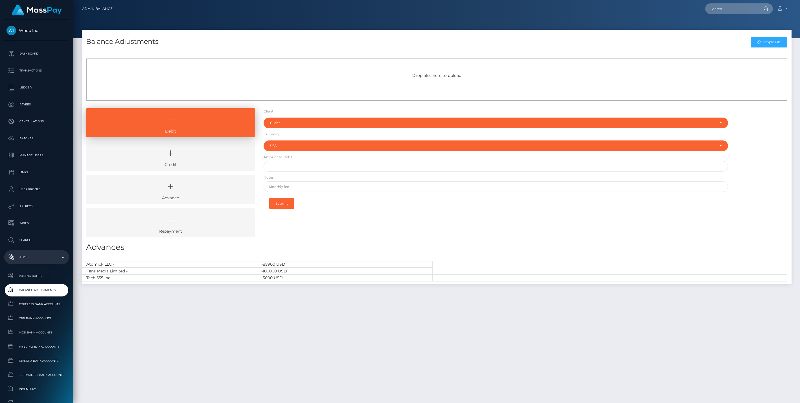
select select "USD"
click at [160, 160] on icon at bounding box center [171, 153] width 156 height 17
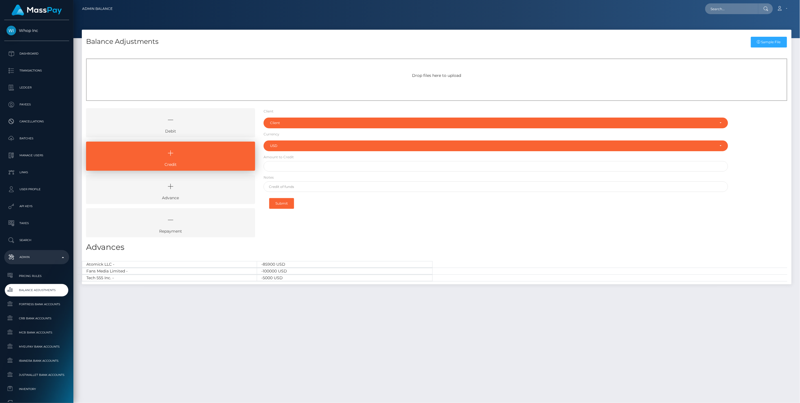
click at [151, 125] on icon at bounding box center [171, 119] width 156 height 17
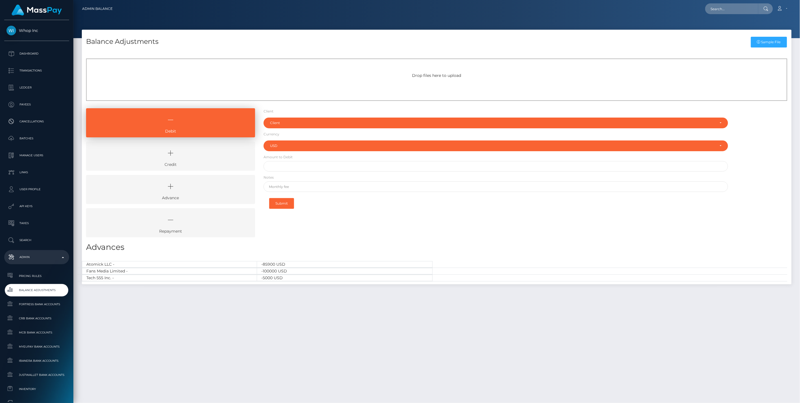
click at [177, 148] on icon at bounding box center [171, 153] width 156 height 17
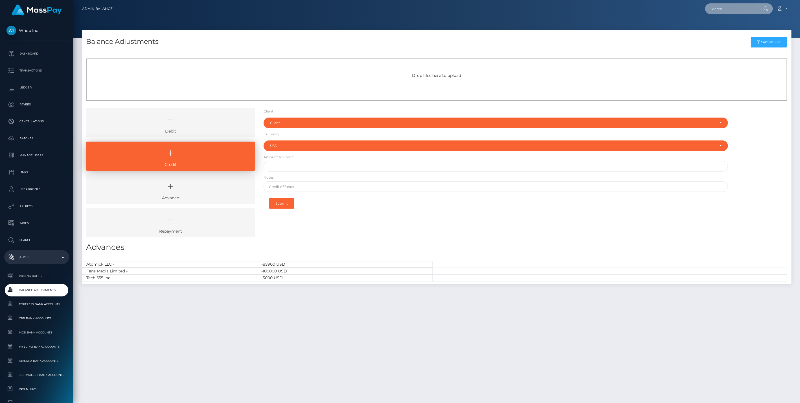
click at [727, 8] on input "text" at bounding box center [732, 8] width 53 height 11
paste input "63e03294-77ef-11f0-9703-0266f44cc279"
type input "63e03294-77ef-11f0-9703-0266f44cc279"
click at [728, 29] on link "GEOFFREY DANIEL MICHEL SARA (Unlockt.me - )" at bounding box center [761, 29] width 110 height 10
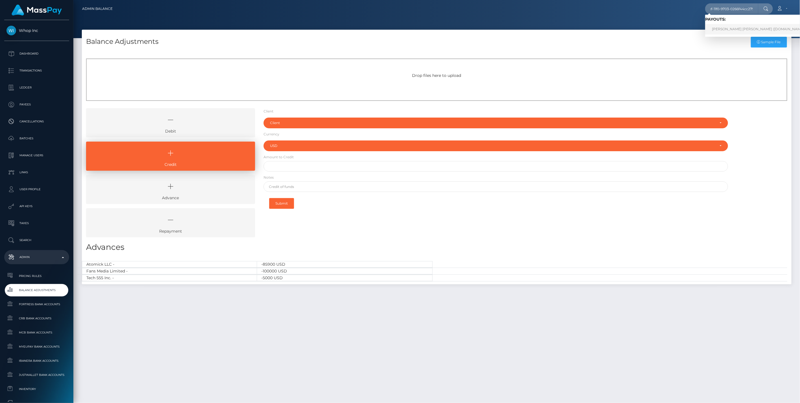
scroll to position [0, 0]
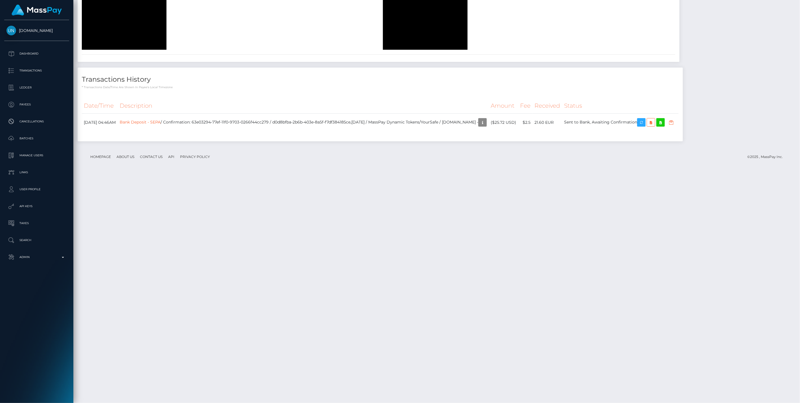
scroll to position [916, 0]
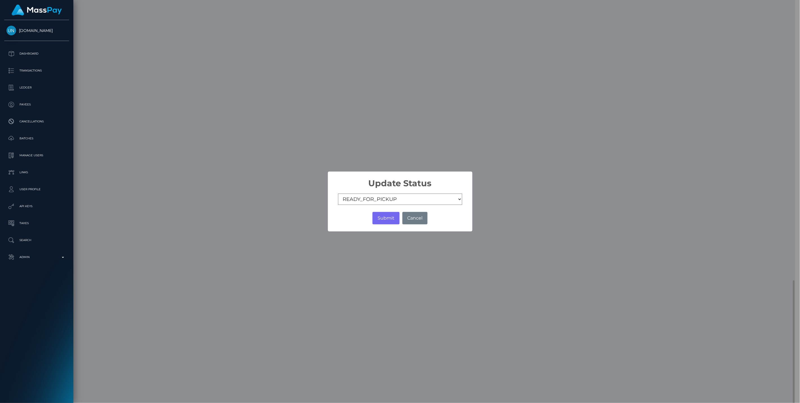
scroll to position [282274, 282112]
click at [398, 198] on select "COMPLETED CANCELLED READY_FOR_PICKUP PROCESSING" at bounding box center [400, 198] width 124 height 11
select select "CANCELLED"
click at [338, 194] on select "COMPLETED CANCELLED READY_FOR_PICKUP PROCESSING" at bounding box center [400, 198] width 124 height 11
click at [388, 219] on button "Submit" at bounding box center [386, 218] width 27 height 12
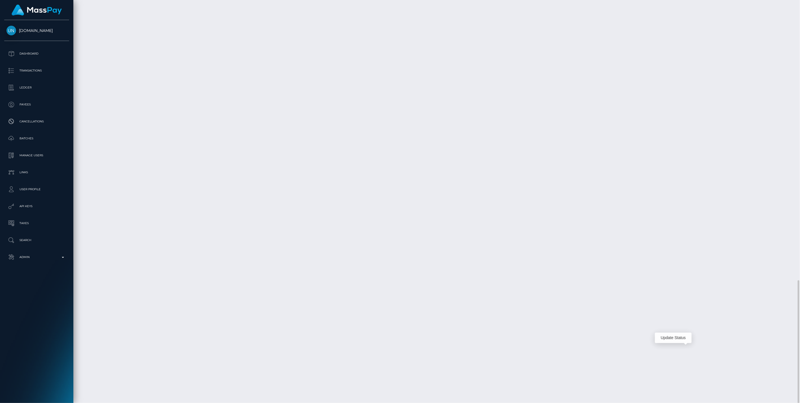
scroll to position [68, 231]
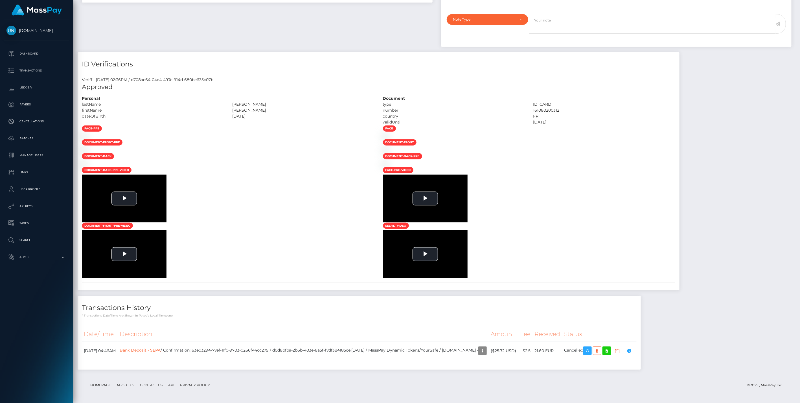
scroll to position [68, 231]
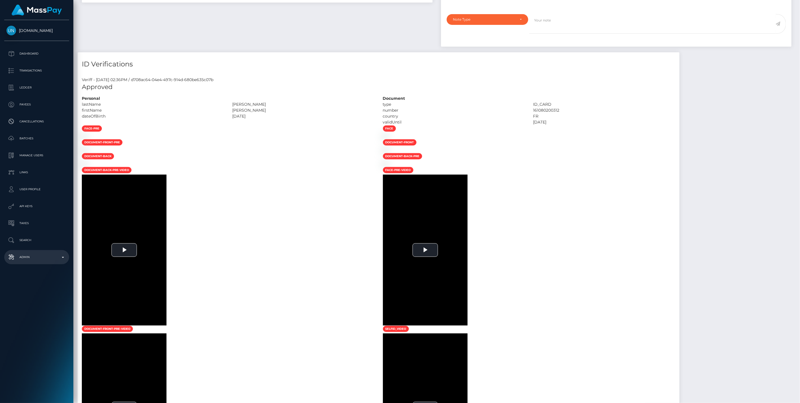
click at [61, 257] on p "Admin" at bounding box center [36, 257] width 60 height 8
click at [35, 287] on span "Balance Adjustments" at bounding box center [36, 290] width 60 height 6
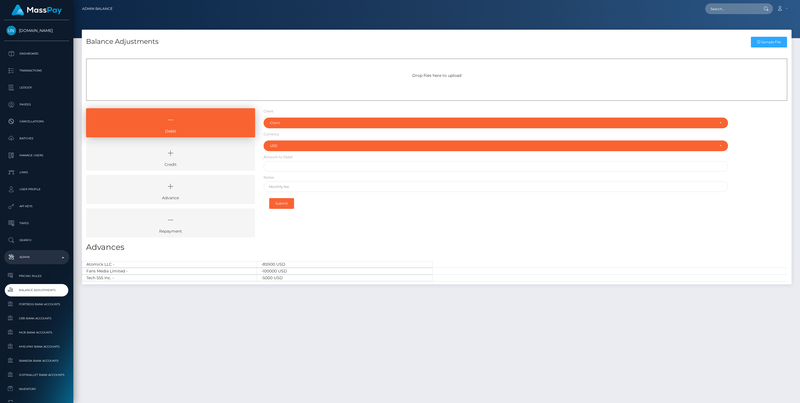
select select "USD"
click at [201, 164] on link "Credit" at bounding box center [170, 155] width 169 height 29
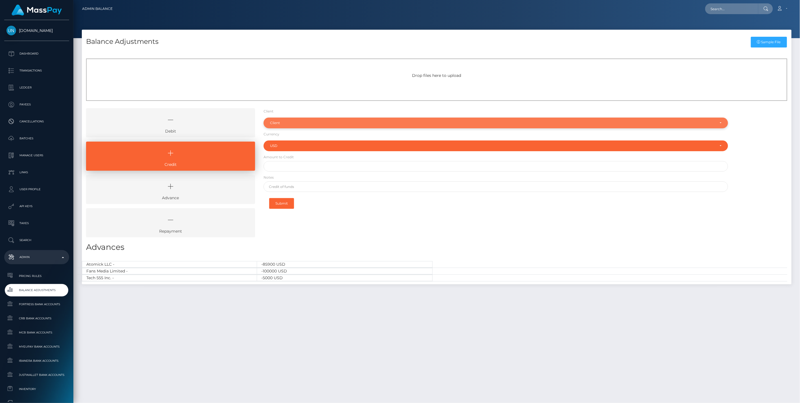
click at [292, 126] on div "Client" at bounding box center [496, 122] width 465 height 11
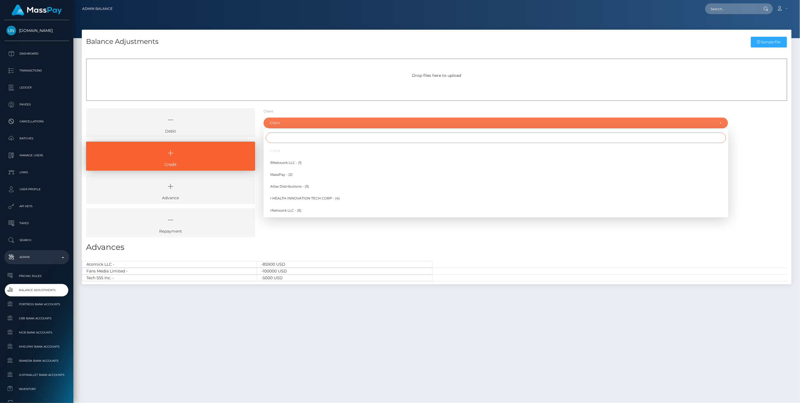
click at [284, 138] on input "Search" at bounding box center [496, 137] width 460 height 10
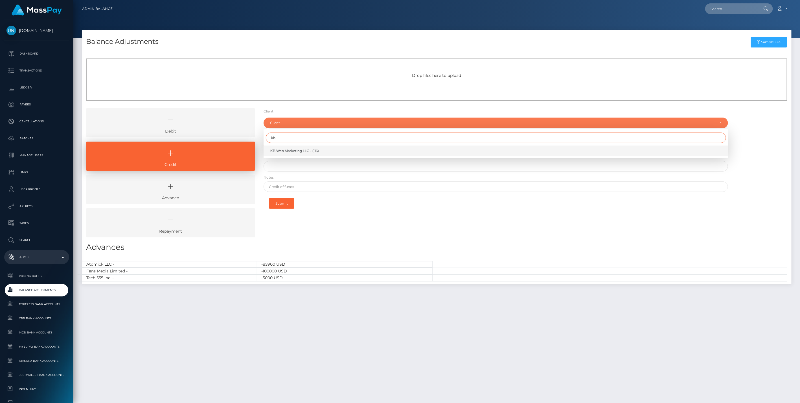
type input "kb"
click at [291, 149] on span "KB Web Marketing LLC - (116)" at bounding box center [294, 150] width 49 height 5
select select "116"
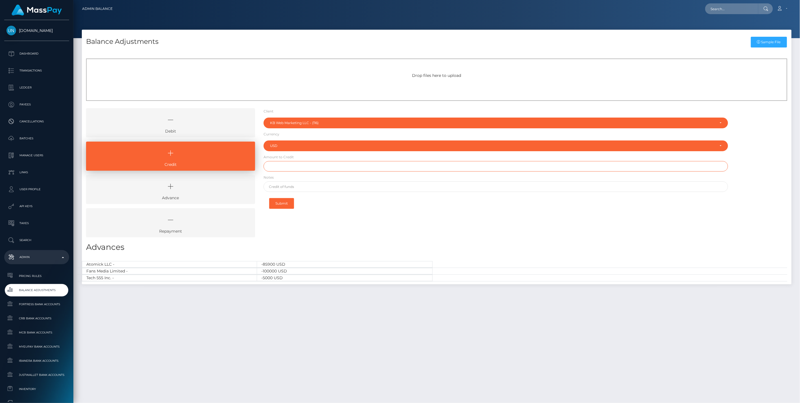
click at [282, 168] on input "text" at bounding box center [496, 166] width 465 height 10
type input "$15,000.00"
click at [293, 186] on input "text" at bounding box center [496, 186] width 465 height 10
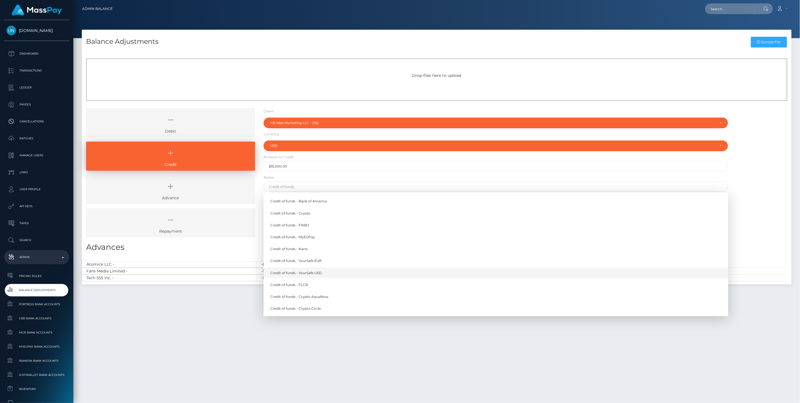
click at [320, 272] on link "Credit of funds - YourSafe USD" at bounding box center [496, 272] width 465 height 10
type input "Credit of funds - YourSafe USD"
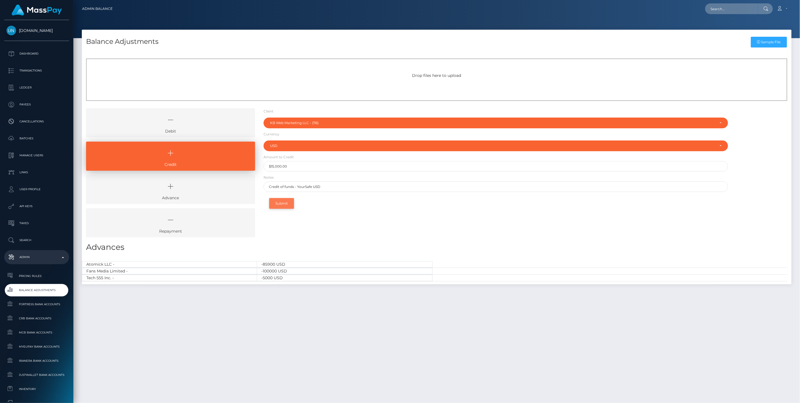
click at [284, 204] on button "Submit" at bounding box center [281, 203] width 25 height 11
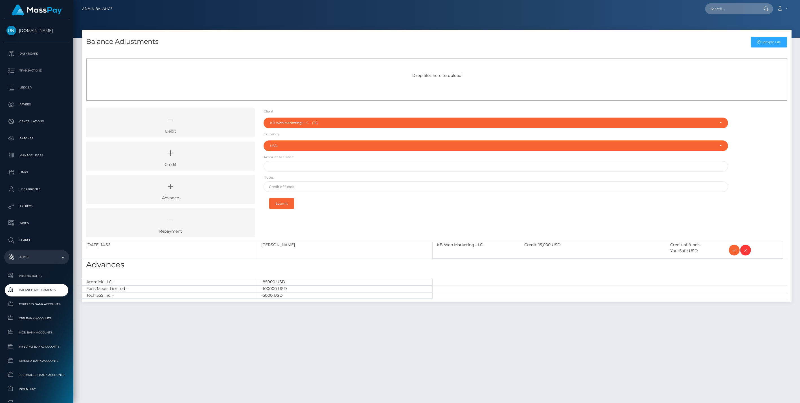
select select "116"
select select "USD"
click at [182, 156] on icon at bounding box center [171, 153] width 156 height 17
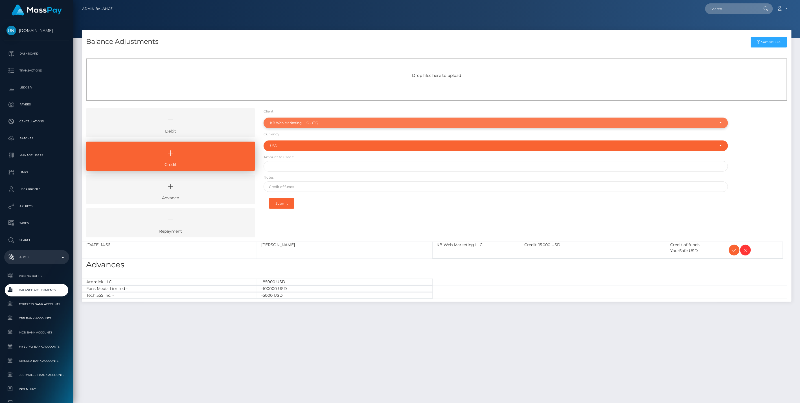
click at [292, 121] on div "KB Web Marketing LLC - (116)" at bounding box center [493, 123] width 446 height 5
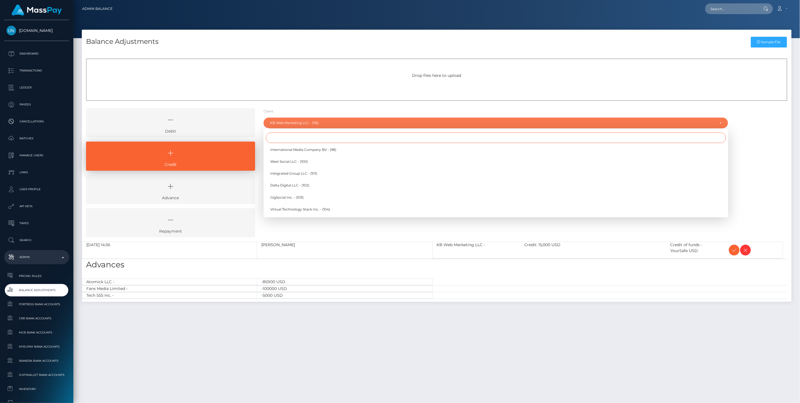
click at [280, 139] on input "Search" at bounding box center [496, 137] width 460 height 10
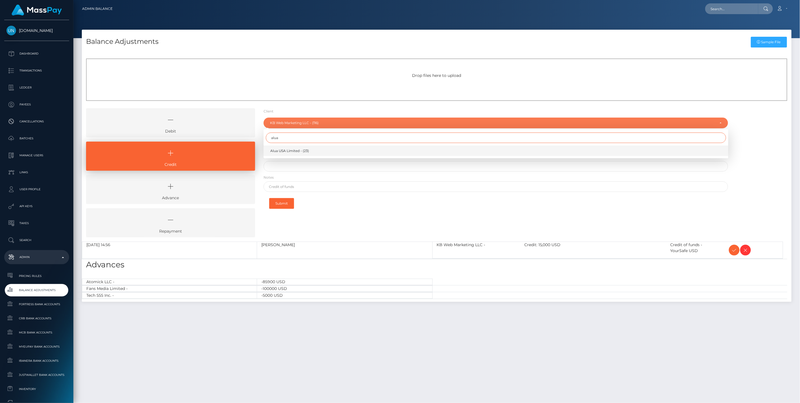
type input "alua"
click at [287, 153] on span "Alua USA Limited - (23)" at bounding box center [289, 150] width 39 height 5
select select "23"
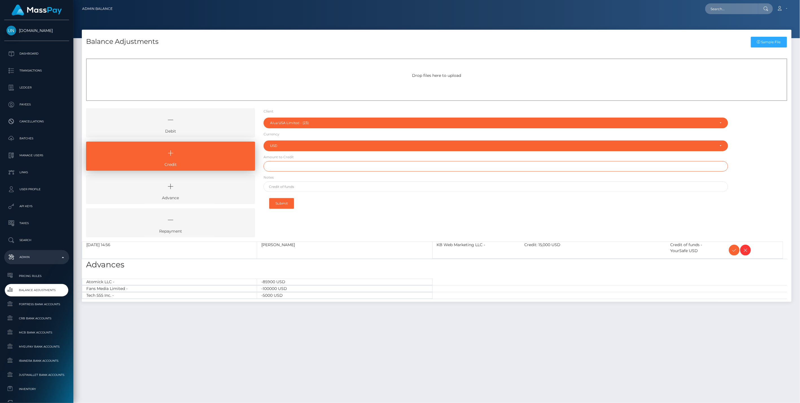
click at [285, 167] on input "text" at bounding box center [496, 166] width 465 height 10
type input "$48,150.00"
click at [289, 187] on input "text" at bounding box center [496, 186] width 465 height 10
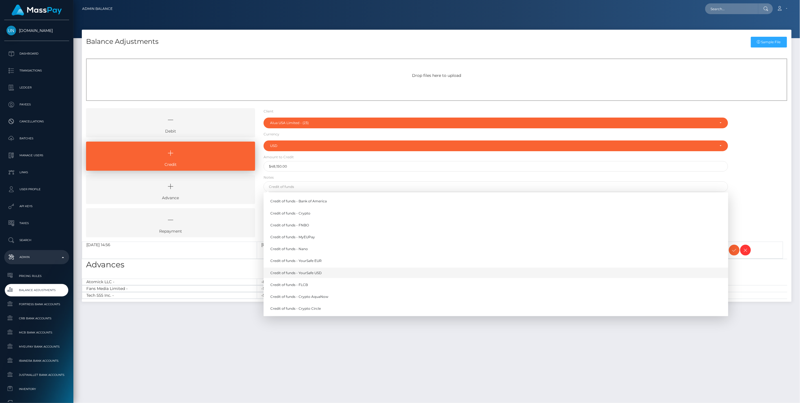
click at [310, 270] on link "Credit of funds - YourSafe USD" at bounding box center [496, 272] width 465 height 10
type input "Credit of funds - YourSafe USD"
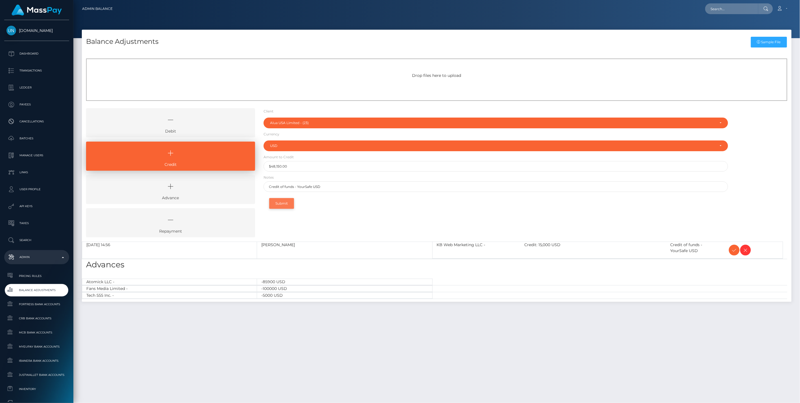
click at [287, 204] on button "Submit" at bounding box center [281, 203] width 25 height 11
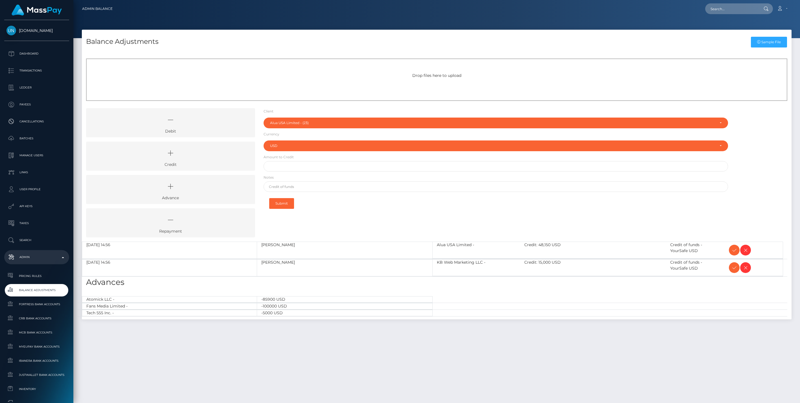
select select "23"
select select "USD"
click at [179, 156] on icon at bounding box center [171, 153] width 156 height 17
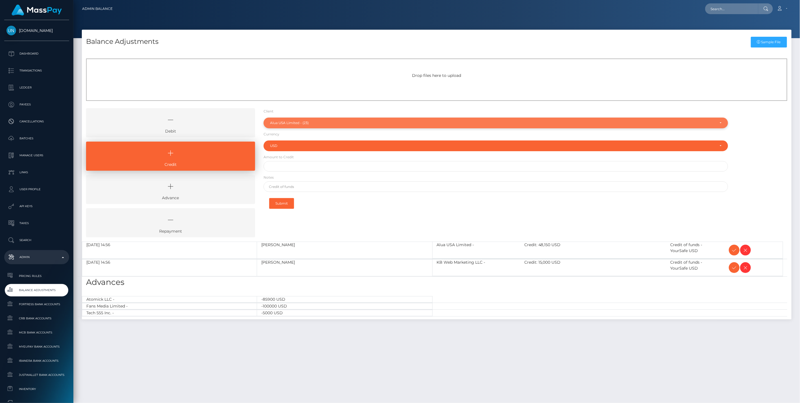
click at [277, 121] on div "Alua USA Limited - (23)" at bounding box center [493, 123] width 446 height 5
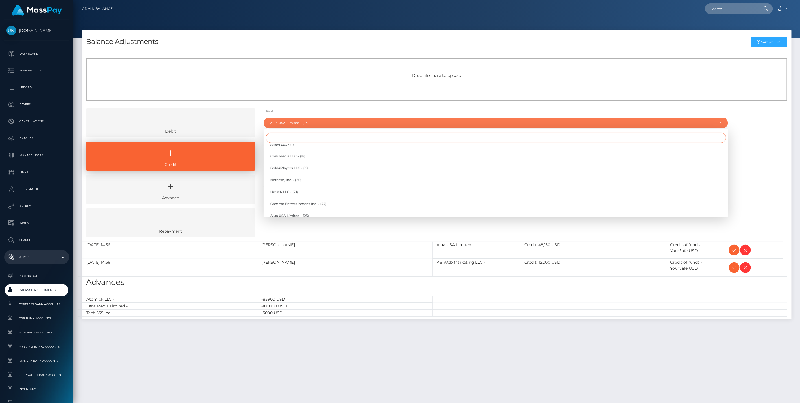
click at [275, 136] on input "Search" at bounding box center [496, 137] width 460 height 10
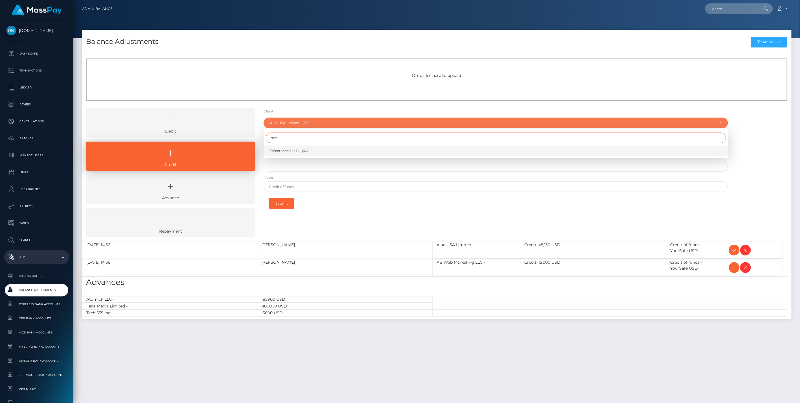
type input "sele"
click at [290, 150] on span "Select Media LLC - (44)" at bounding box center [289, 150] width 38 height 5
select select "44"
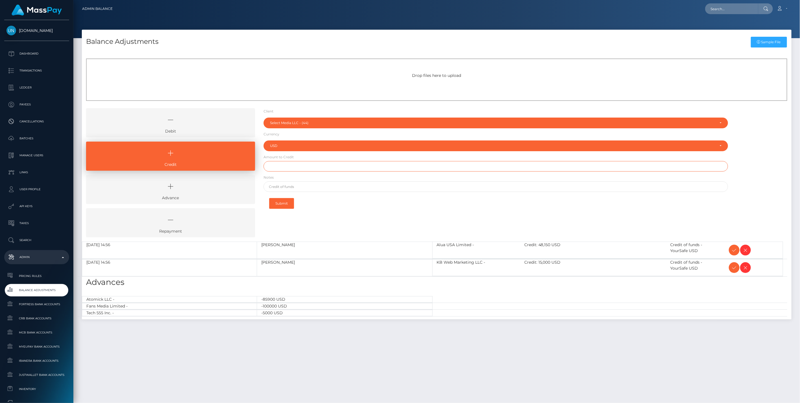
click at [282, 164] on input "text" at bounding box center [496, 166] width 465 height 10
type input "$200,000.00"
click at [285, 185] on input "text" at bounding box center [496, 186] width 465 height 10
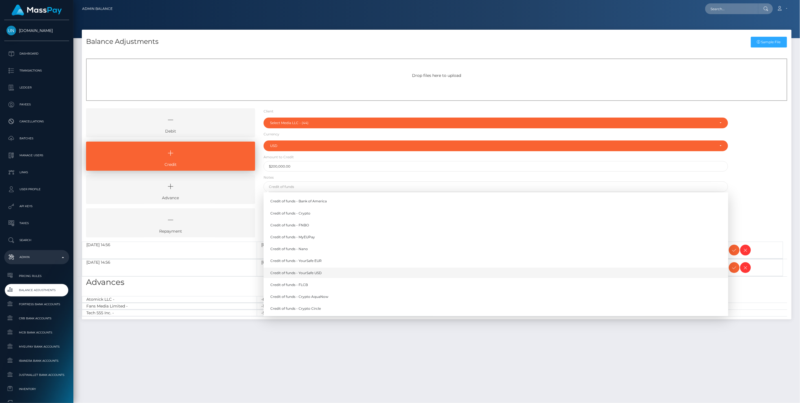
click at [317, 272] on link "Credit of funds - YourSafe USD" at bounding box center [496, 272] width 465 height 10
type input "Credit of funds - YourSafe USD"
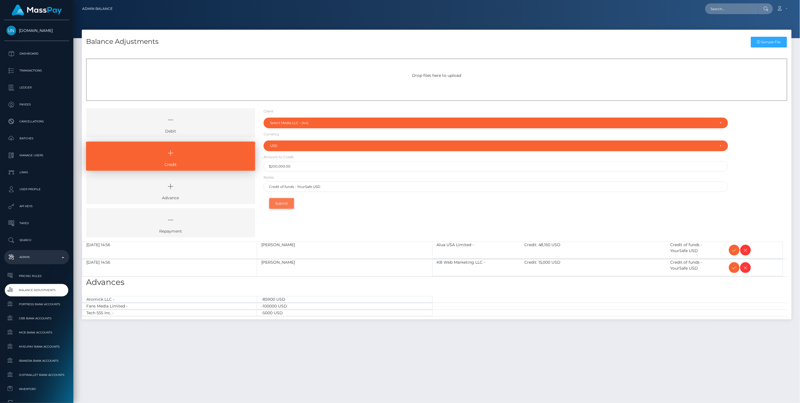
click at [285, 204] on button "Submit" at bounding box center [281, 203] width 25 height 11
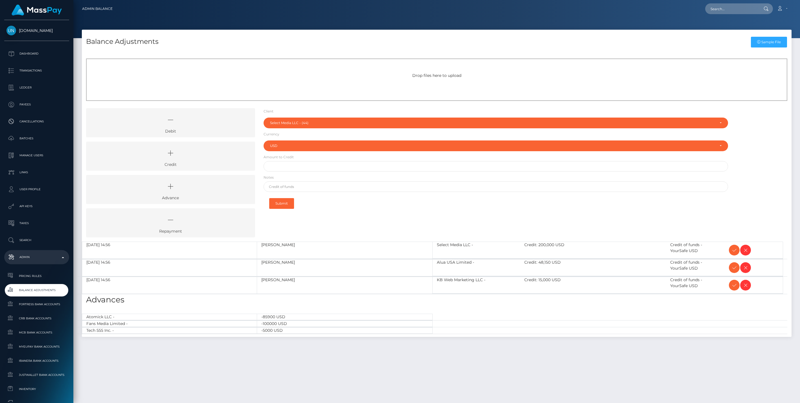
select select "44"
select select "USD"
click at [734, 248] on icon at bounding box center [734, 249] width 7 height 7
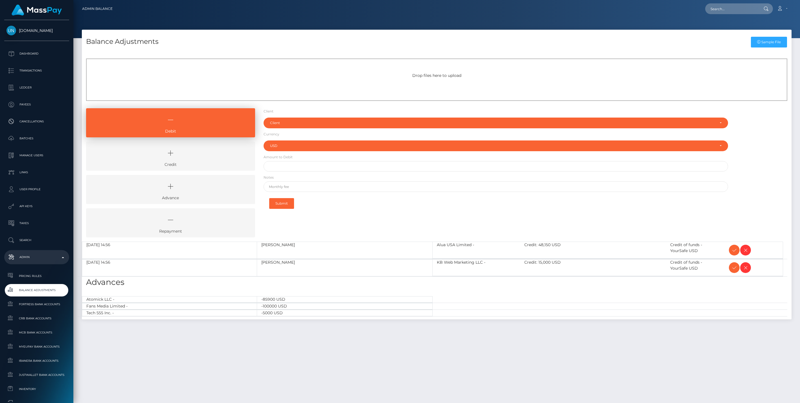
select select "USD"
click at [734, 248] on icon at bounding box center [734, 249] width 7 height 7
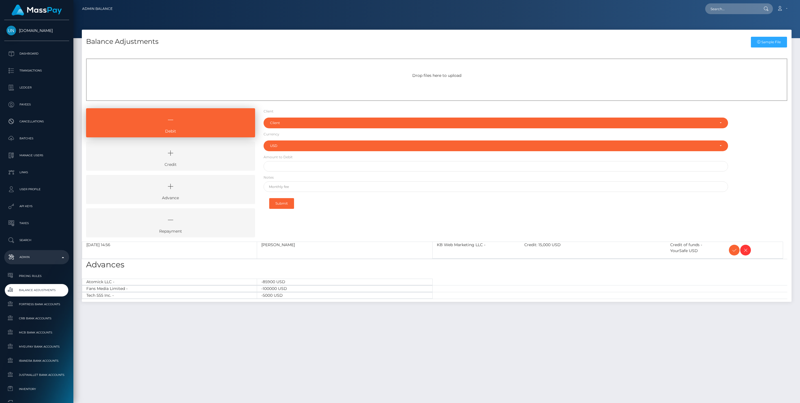
select select "USD"
click at [733, 249] on icon at bounding box center [734, 249] width 7 height 7
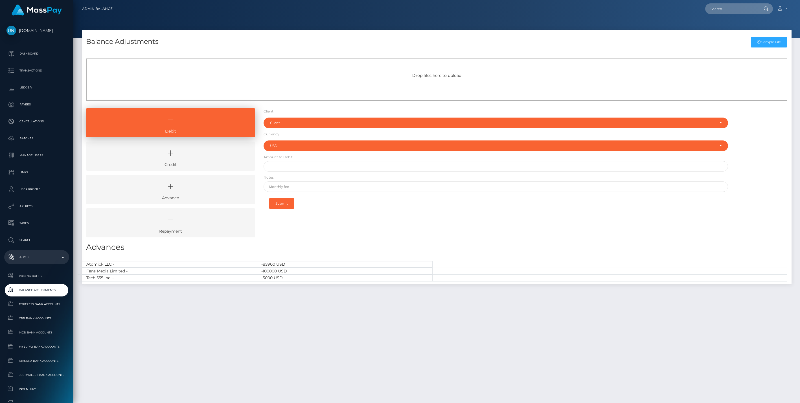
select select "USD"
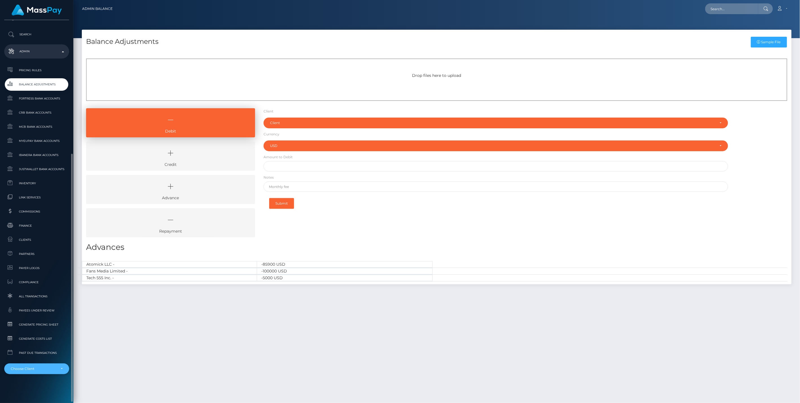
click at [61, 368] on div "Choose Client" at bounding box center [37, 368] width 52 height 5
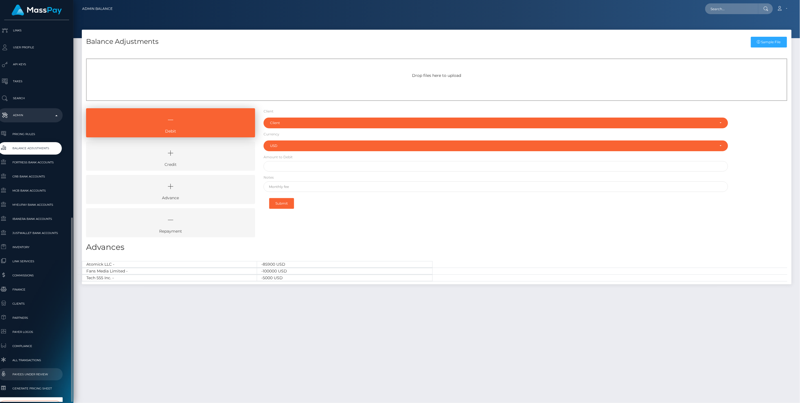
scroll to position [206, 6]
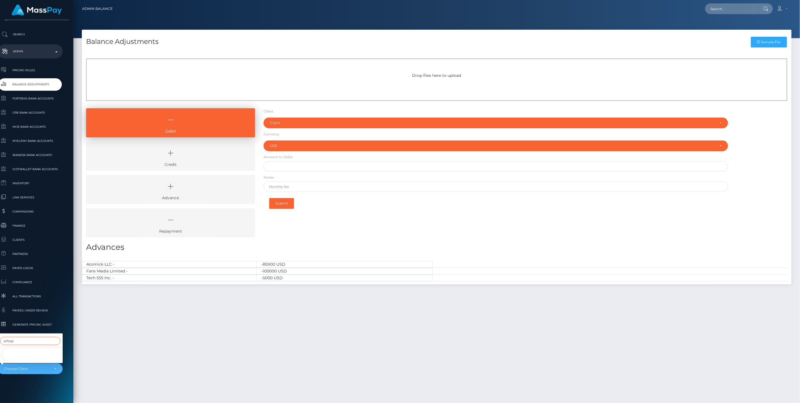
type input "whop"
click at [35, 348] on link "Whop Inc -" at bounding box center [34, 354] width 65 height 13
select select "338"
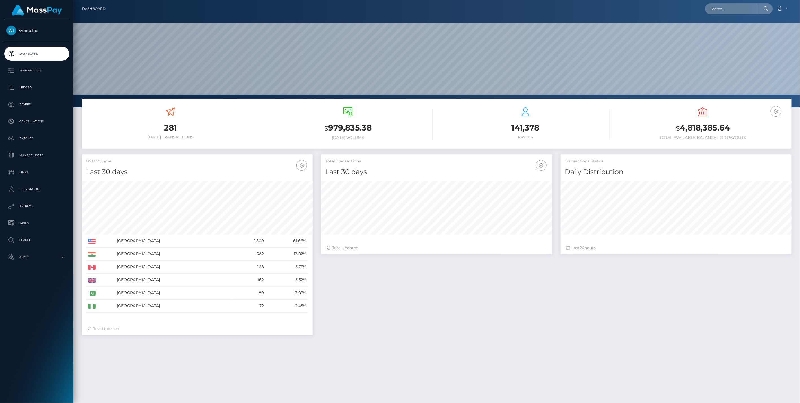
click at [25, 88] on p "Ledger" at bounding box center [36, 87] width 60 height 8
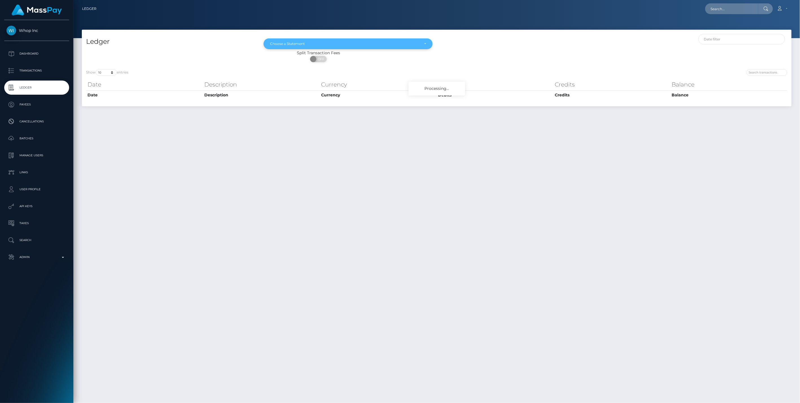
click at [379, 42] on div "Choose a Statement" at bounding box center [345, 44] width 150 height 5
click at [287, 94] on link "[DATE]" at bounding box center [348, 95] width 169 height 10
select select "[DATE]"
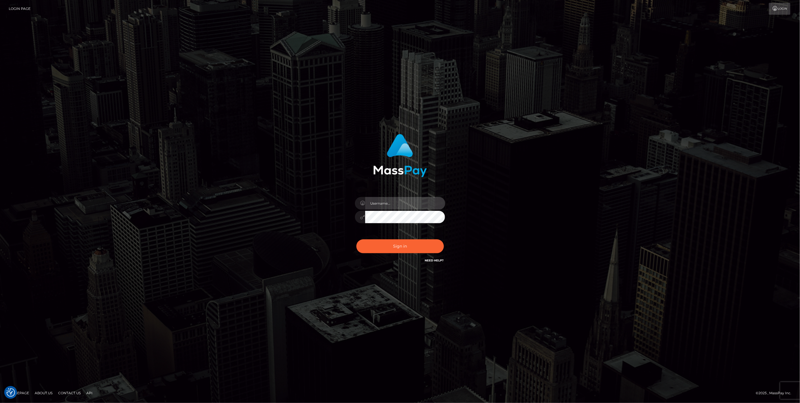
type input "jlo"
click at [405, 250] on button "Sign in" at bounding box center [401, 246] width 88 height 14
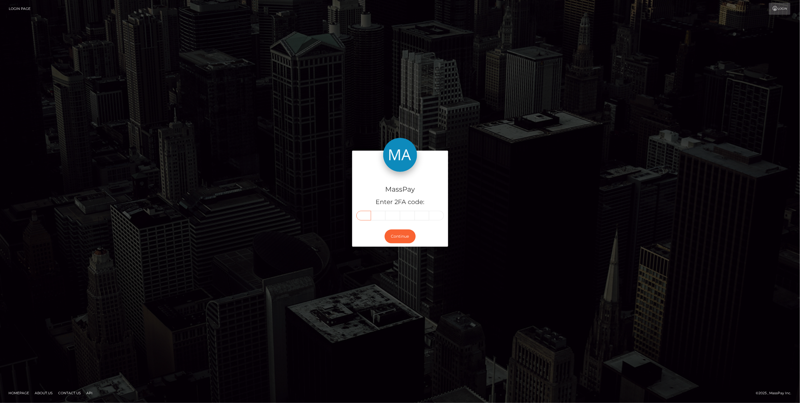
paste input "5"
type input "5"
type input "2"
type input "8"
type input "5"
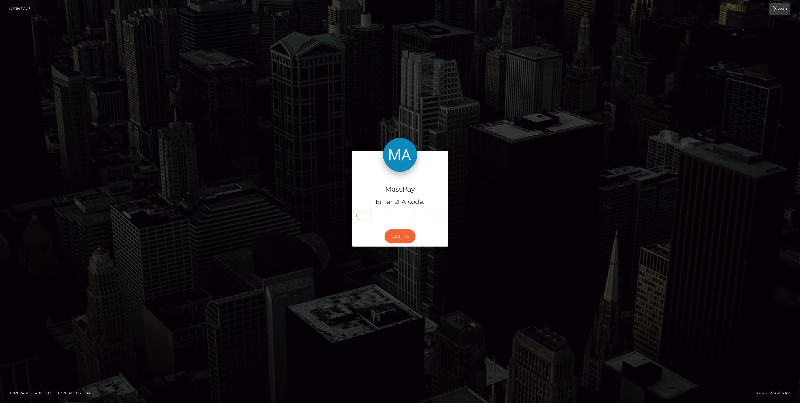
type input "9"
type input "8"
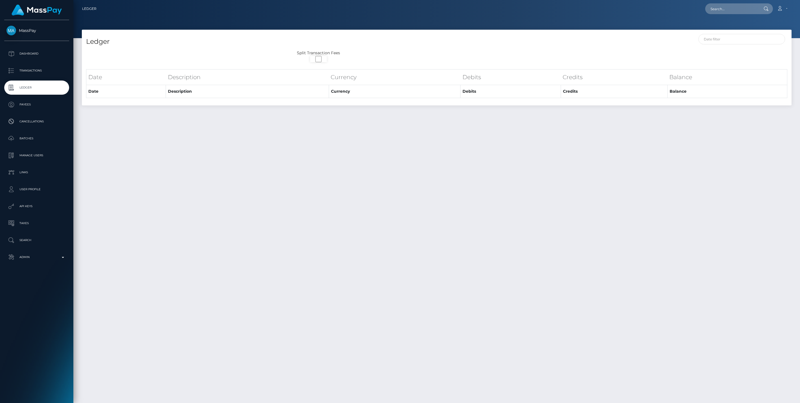
select select
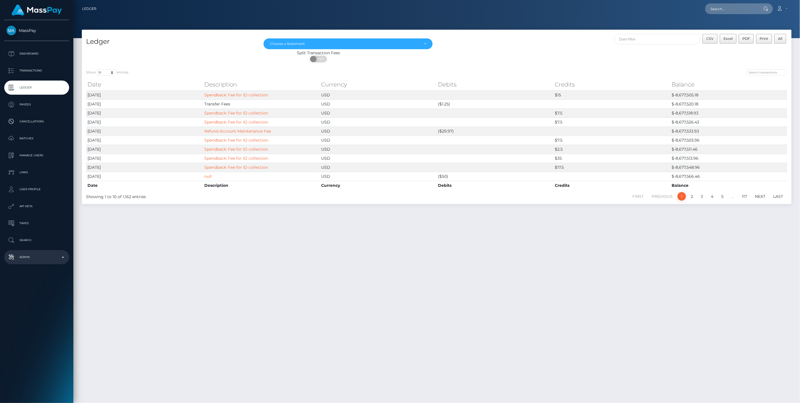
click at [63, 257] on b at bounding box center [63, 257] width 2 height 1
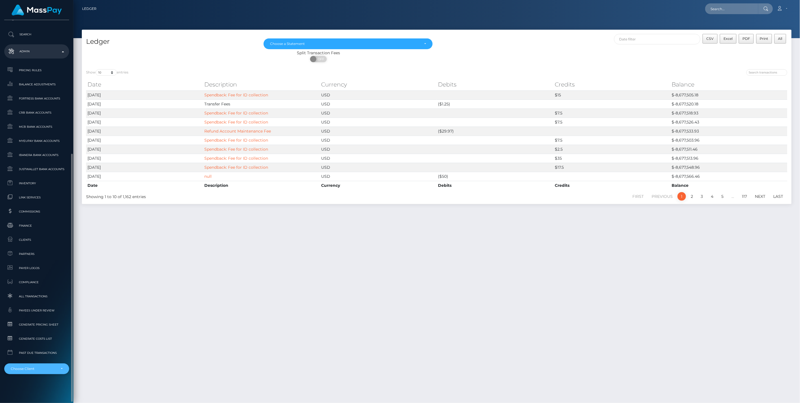
click at [61, 369] on div "Choose Client" at bounding box center [37, 368] width 52 height 5
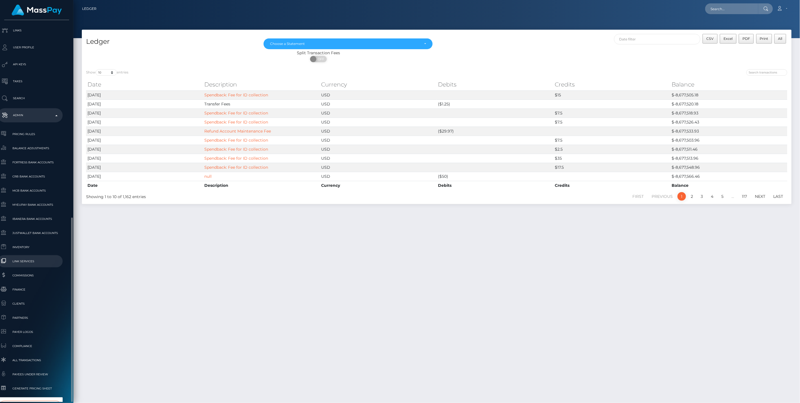
scroll to position [206, 6]
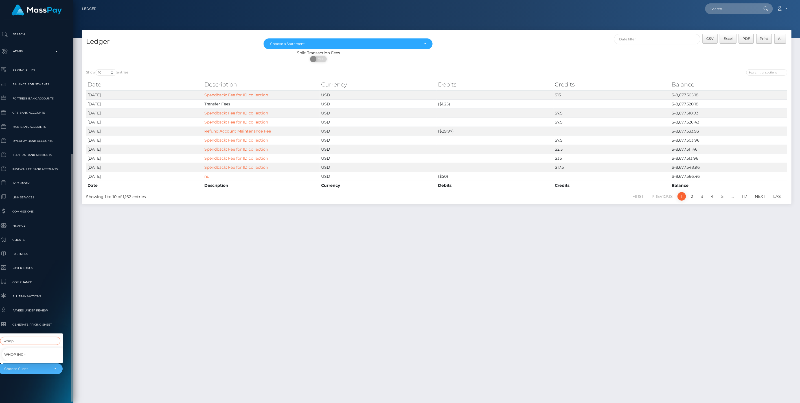
type input "whop"
click at [18, 351] on span "Whop Inc -" at bounding box center [14, 354] width 21 height 7
select select "338"
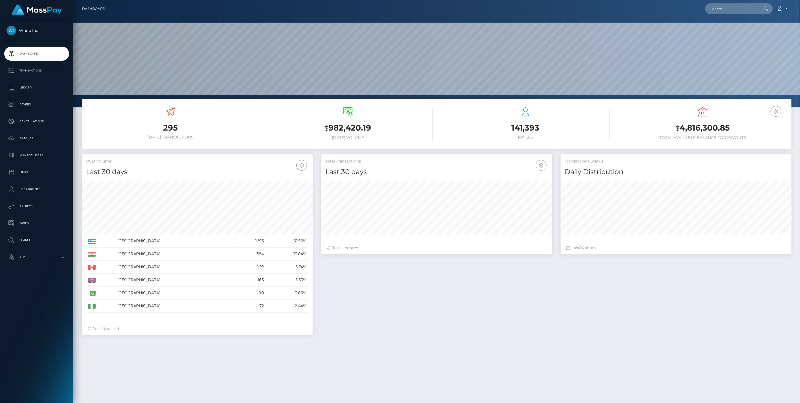
scroll to position [100, 231]
click at [779, 112] on icon "button" at bounding box center [776, 111] width 7 height 7
click at [752, 129] on link "EUR Balance" at bounding box center [759, 129] width 45 height 10
click at [29, 90] on p "Ledger" at bounding box center [36, 87] width 60 height 8
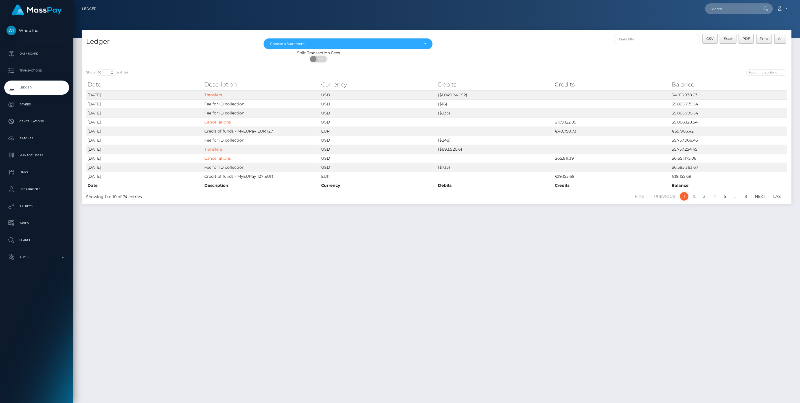
click at [467, 247] on div "Ledger [DATE] [DATE] [DATE] [DATE] Choose a Statement CSV Excel PDF Print All S…" at bounding box center [436, 214] width 727 height 368
click at [424, 43] on div "Choose a Statement" at bounding box center [348, 44] width 156 height 5
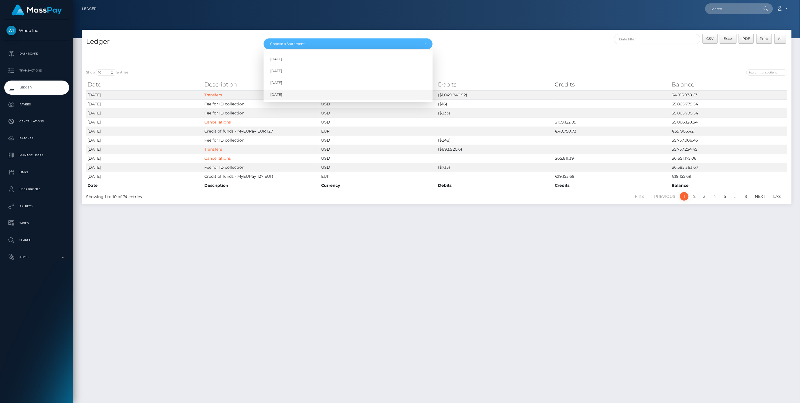
click at [282, 95] on span "Aug 2025" at bounding box center [276, 94] width 12 height 5
click at [388, 43] on div "Aug 2025" at bounding box center [345, 44] width 150 height 5
click at [282, 95] on span "Aug 2025" at bounding box center [276, 94] width 12 height 5
select select "Aug 2025"
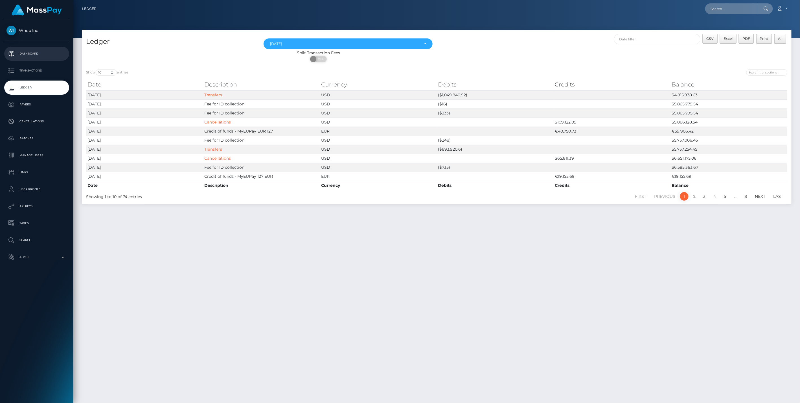
click at [32, 52] on p "Dashboard" at bounding box center [36, 53] width 60 height 8
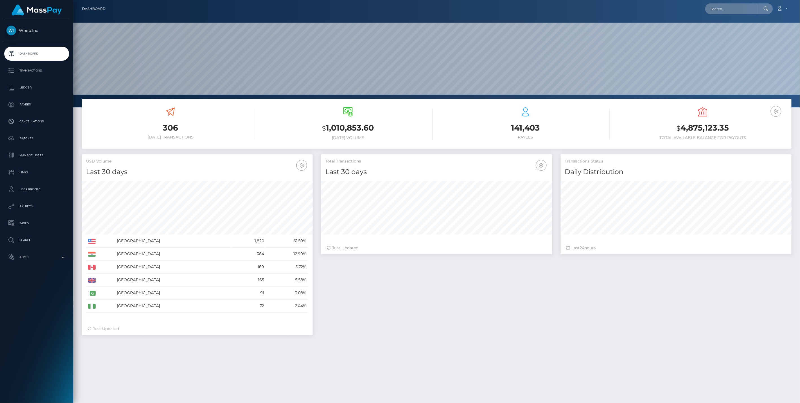
scroll to position [100, 231]
click at [775, 111] on icon "button" at bounding box center [776, 111] width 7 height 7
click at [761, 129] on link "EUR Balance" at bounding box center [759, 129] width 45 height 10
click at [27, 90] on p "Ledger" at bounding box center [36, 87] width 60 height 8
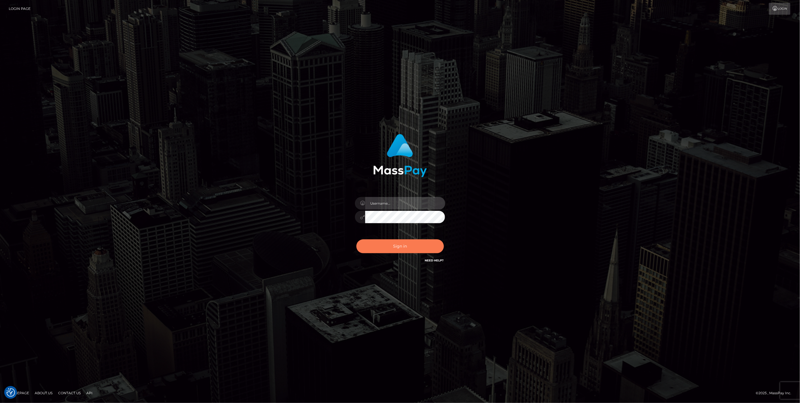
type input "jlo"
click at [402, 243] on button "Sign in" at bounding box center [401, 246] width 88 height 14
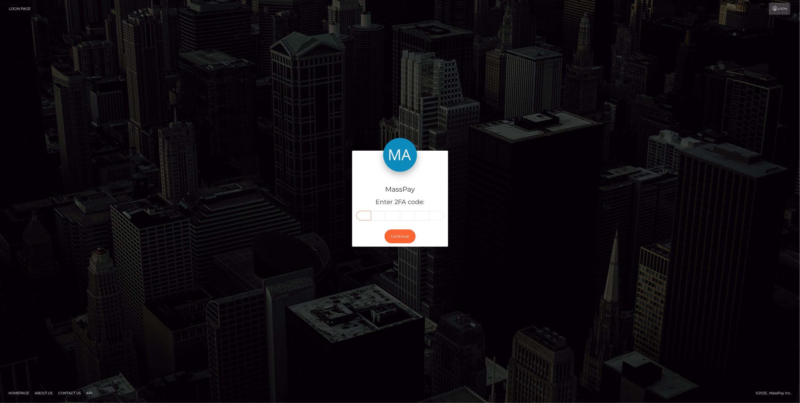
paste input "4"
type input "4"
type input "8"
type input "3"
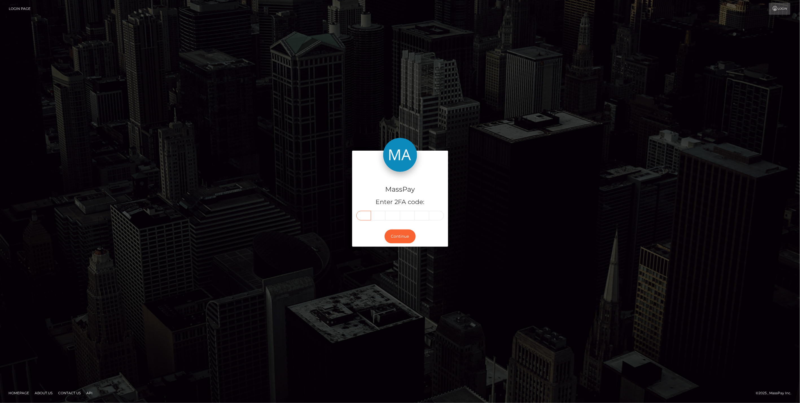
type input "1"
type input "5"
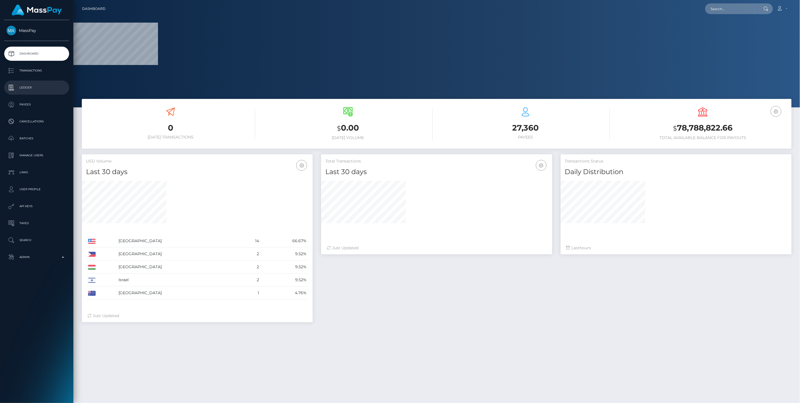
click at [29, 90] on p "Ledger" at bounding box center [36, 87] width 60 height 8
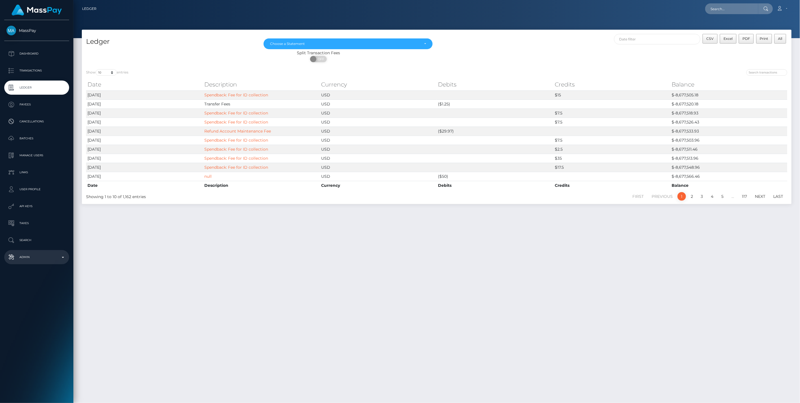
click at [60, 255] on p "Admin" at bounding box center [36, 257] width 60 height 8
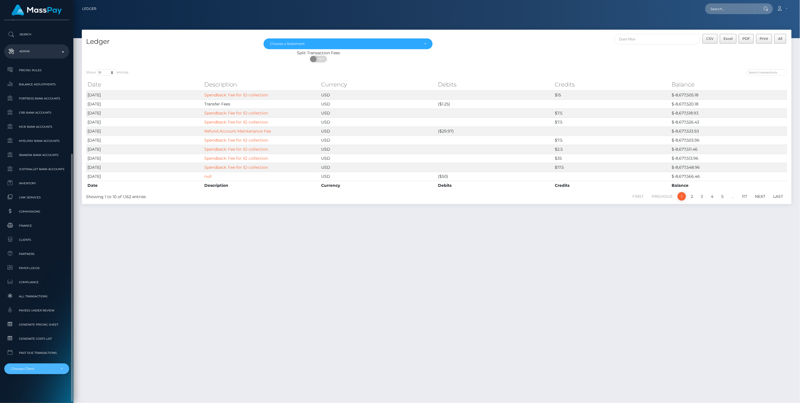
click at [58, 366] on div "Choose Client" at bounding box center [37, 368] width 52 height 5
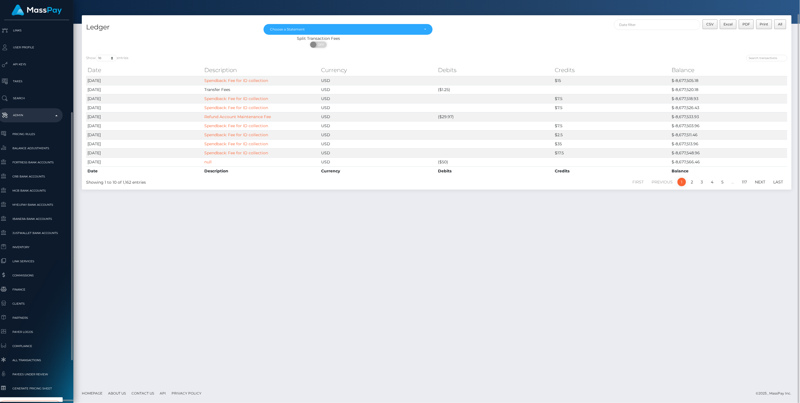
scroll to position [206, 6]
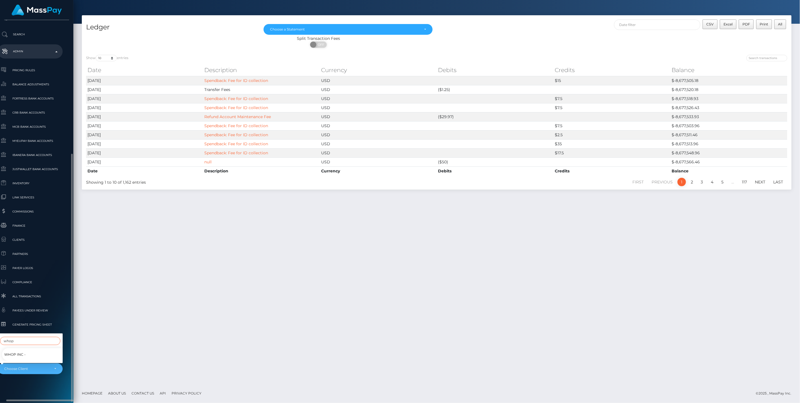
type input "whop"
click at [25, 351] on span "Whop Inc -" at bounding box center [14, 354] width 21 height 7
select select "338"
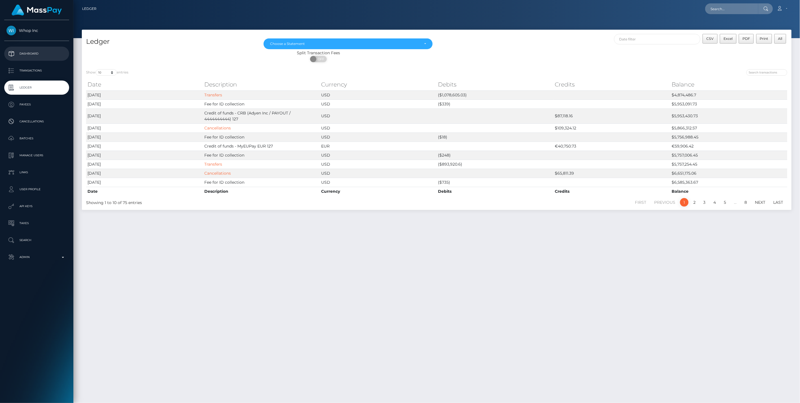
click at [29, 53] on p "Dashboard" at bounding box center [36, 53] width 60 height 8
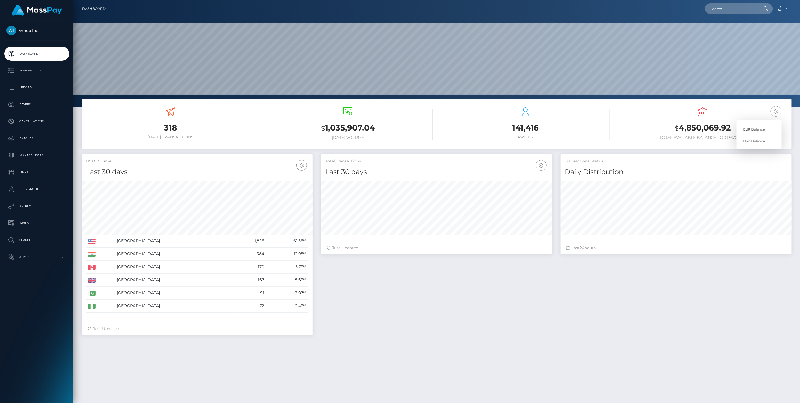
click at [761, 128] on link "EUR Balance" at bounding box center [759, 129] width 45 height 10
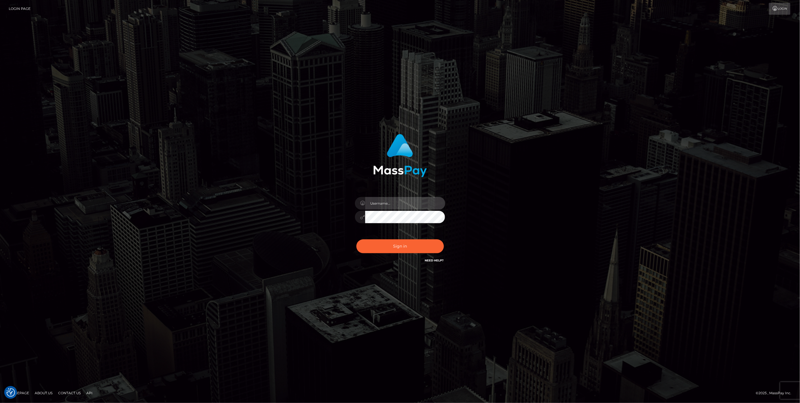
type input "jlo"
